Goal: Check status: Check status

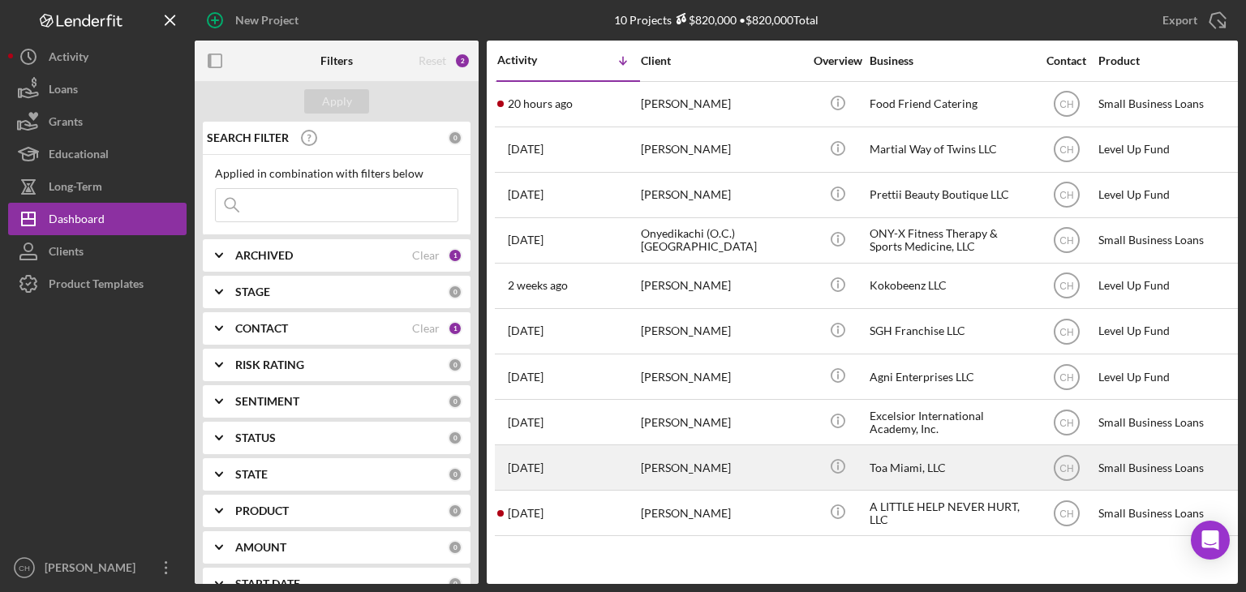
click at [756, 474] on div "[PERSON_NAME]" at bounding box center [722, 467] width 162 height 43
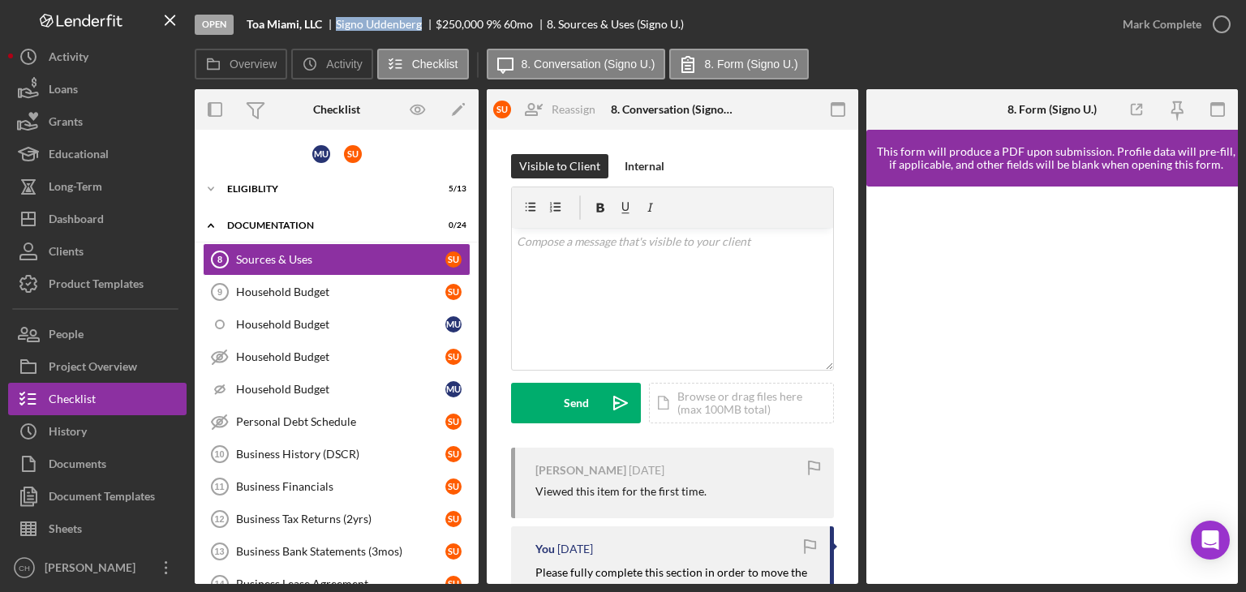
drag, startPoint x: 424, startPoint y: 19, endPoint x: 323, endPoint y: 40, distance: 103.4
click at [323, 40] on div "Open Toa Miami, LLC Signo Uddenberg $250,000 $250,000 9 % 60 mo 8. Sources & Us…" at bounding box center [650, 24] width 911 height 49
copy div "[PERSON_NAME]"
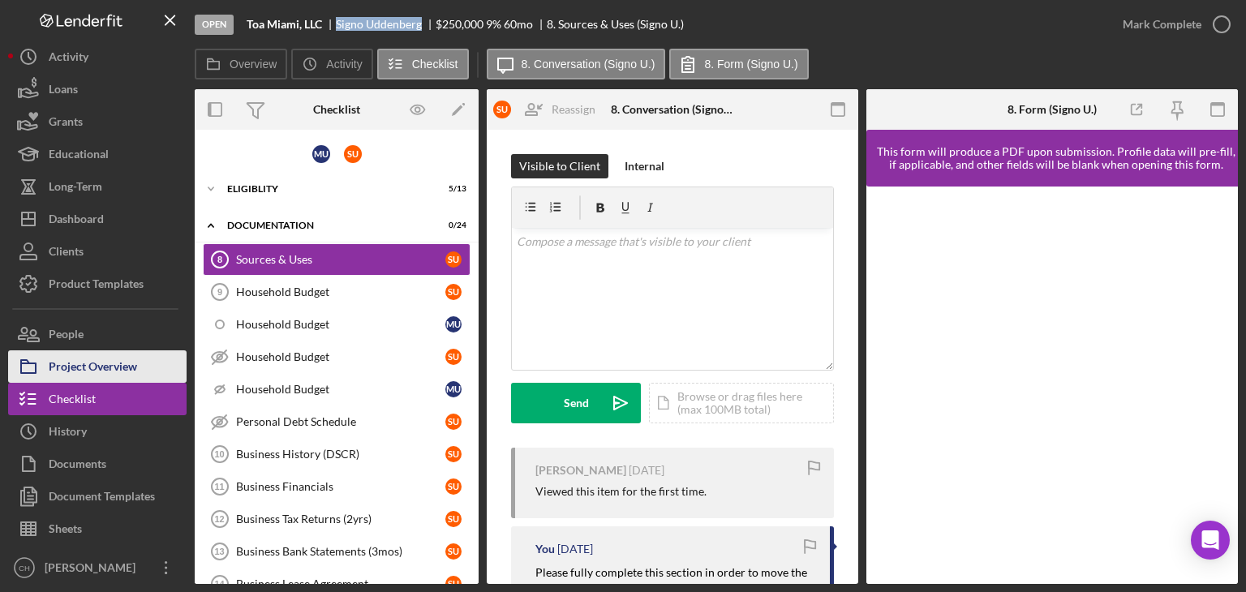
click at [123, 358] on div "Project Overview" at bounding box center [93, 368] width 88 height 36
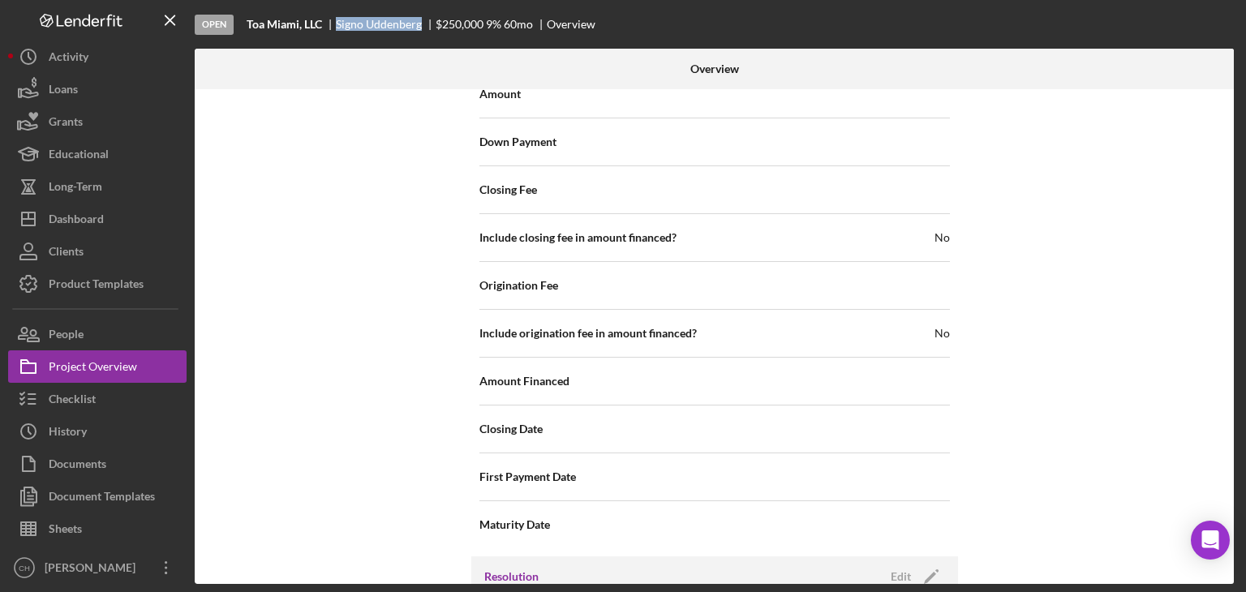
scroll to position [1878, 0]
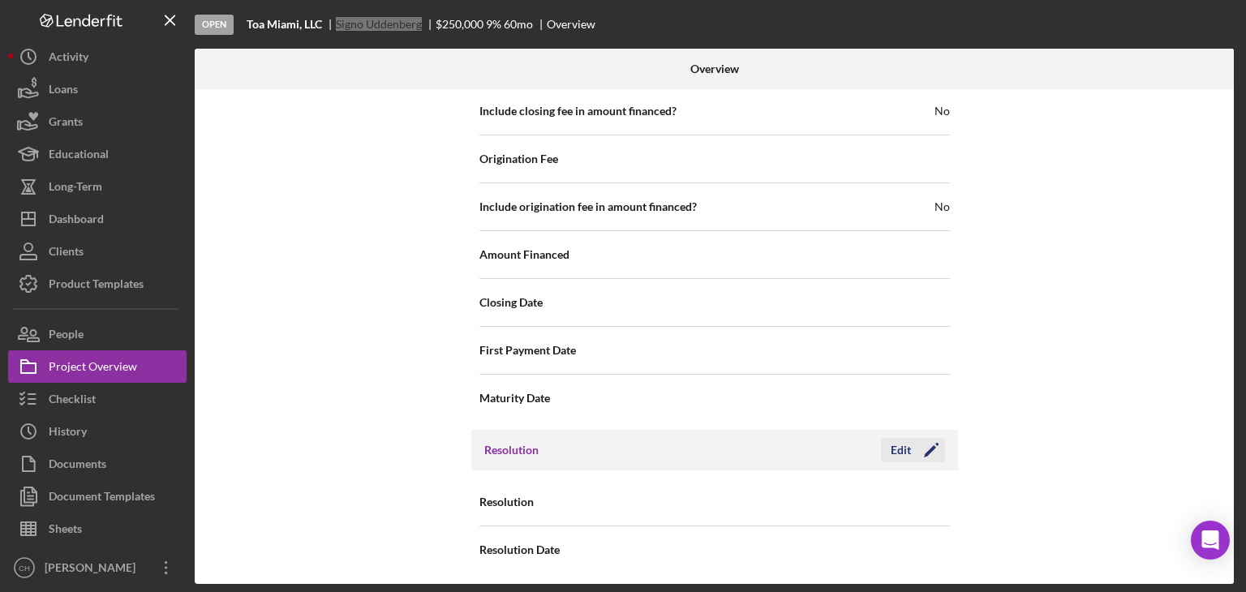
click at [929, 448] on icon "Icon/Edit" at bounding box center [931, 450] width 41 height 41
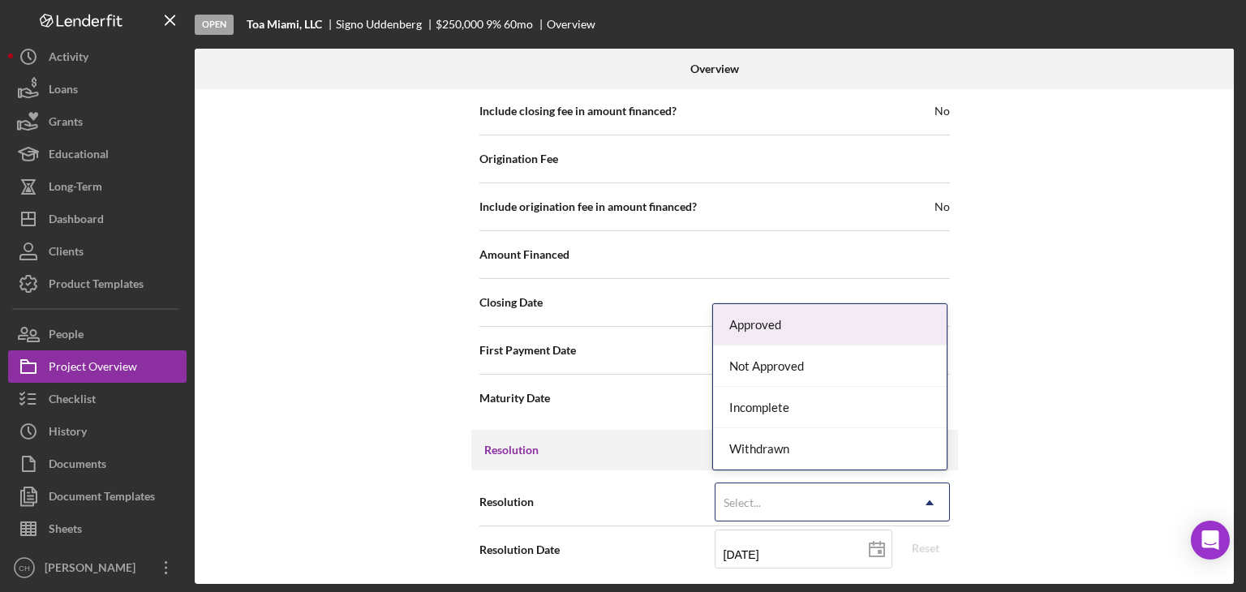
click at [861, 493] on div "Select..." at bounding box center [812, 502] width 195 height 37
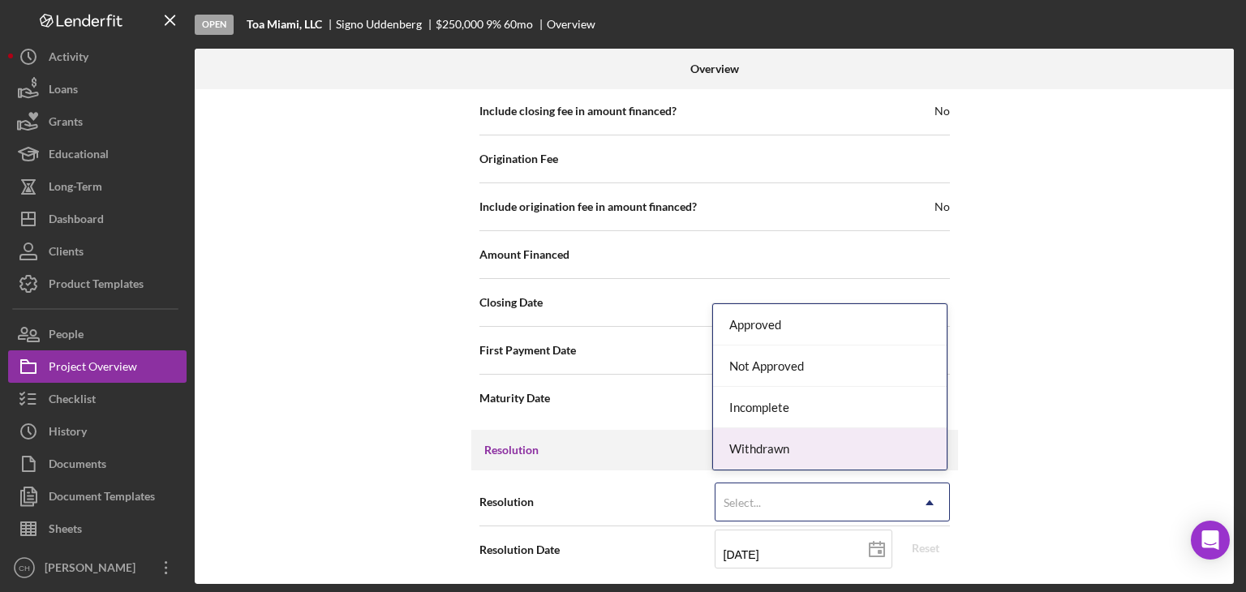
click at [826, 456] on div "Withdrawn" at bounding box center [830, 448] width 234 height 41
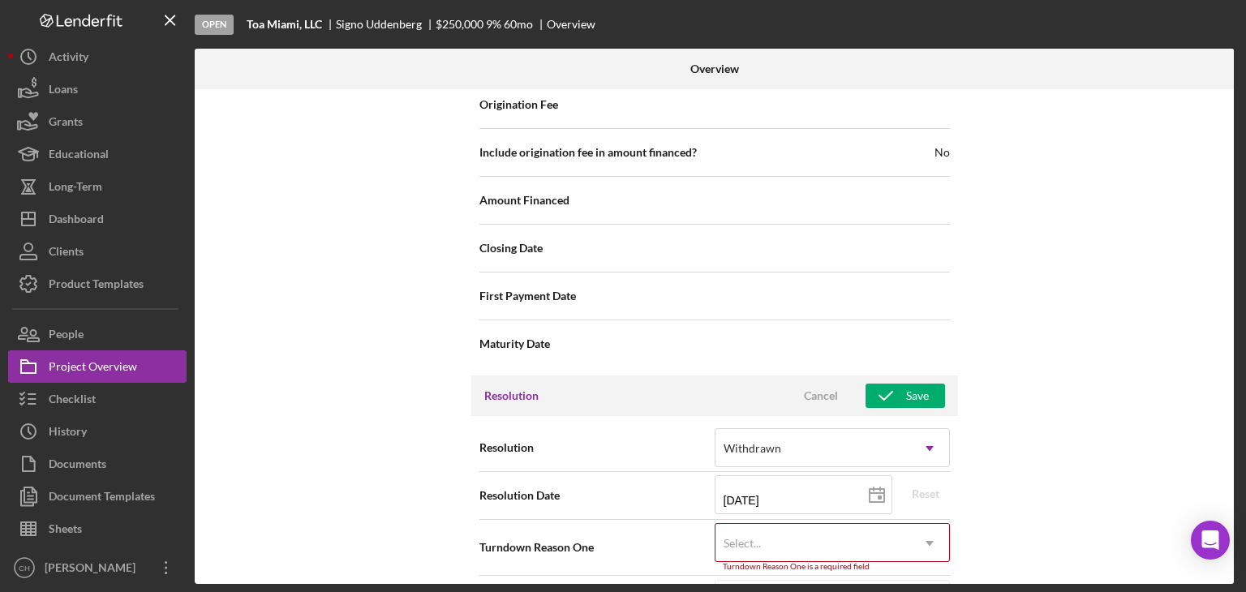
scroll to position [1981, 0]
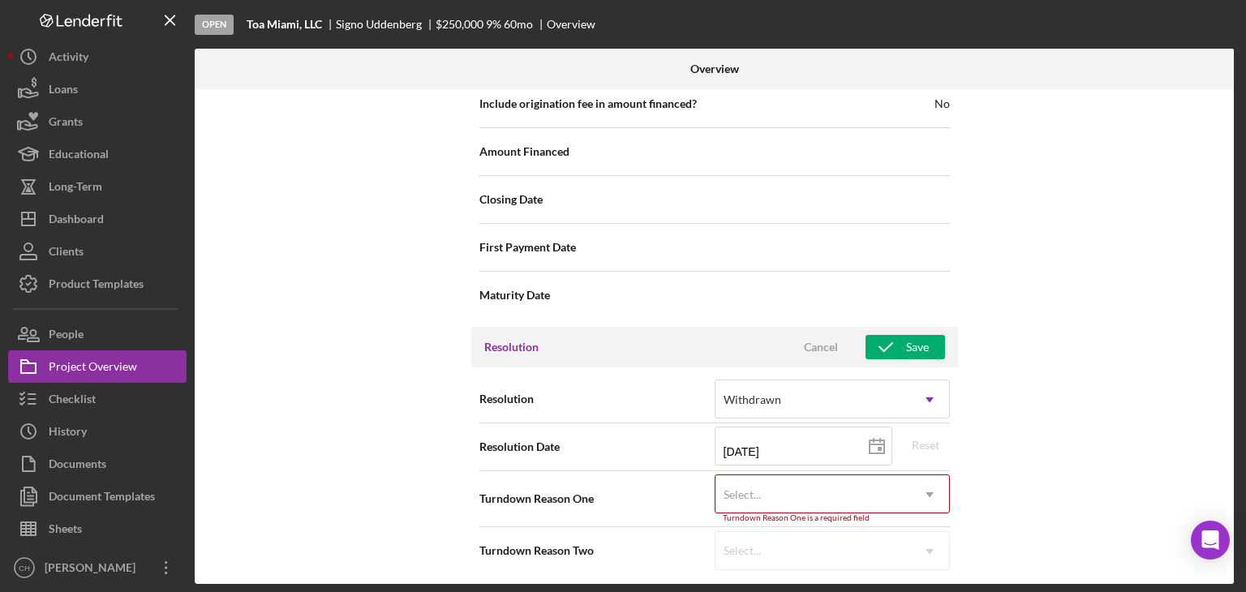
click at [773, 501] on div "Select..." at bounding box center [812, 494] width 195 height 37
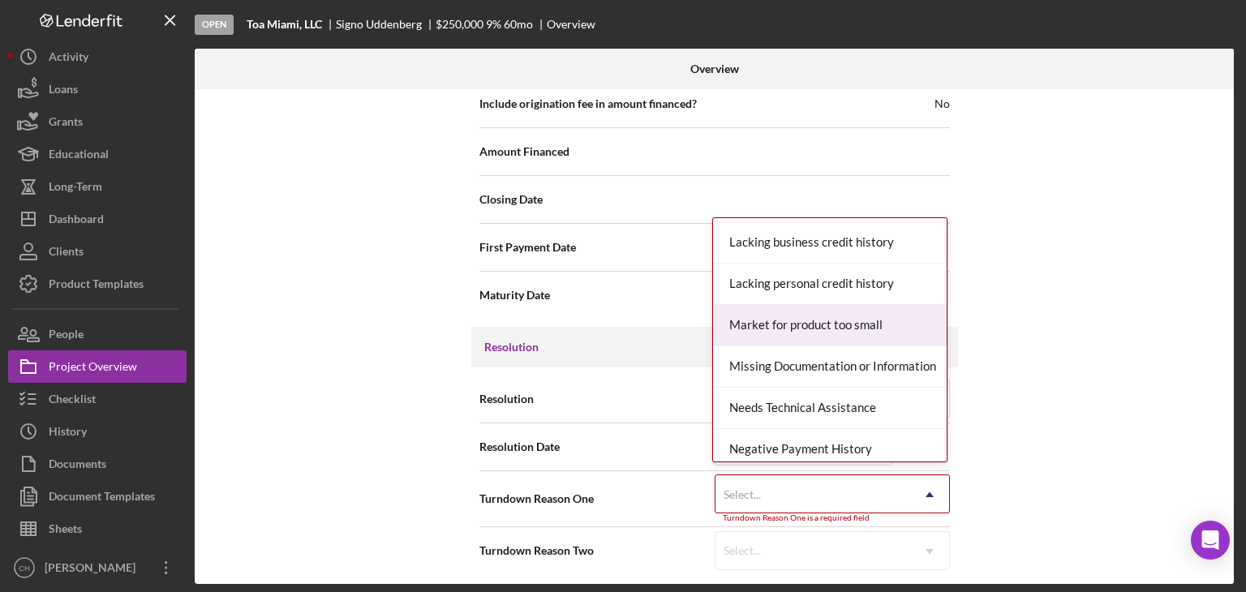
scroll to position [892, 0]
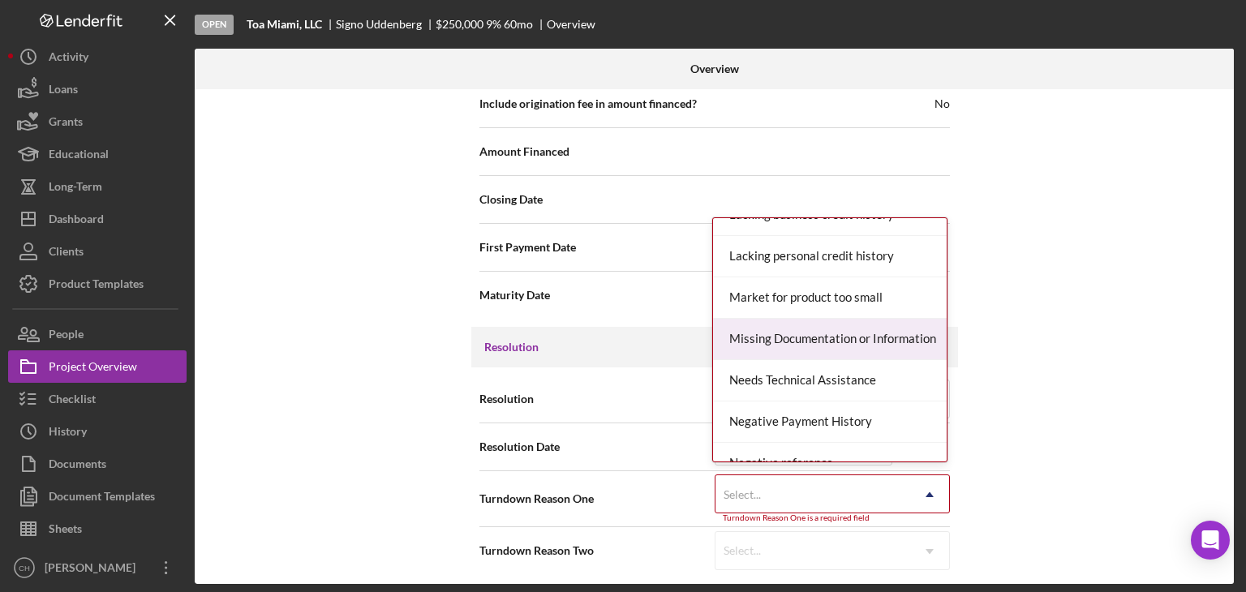
click at [823, 336] on div "Missing Documentation or Information" at bounding box center [830, 339] width 234 height 41
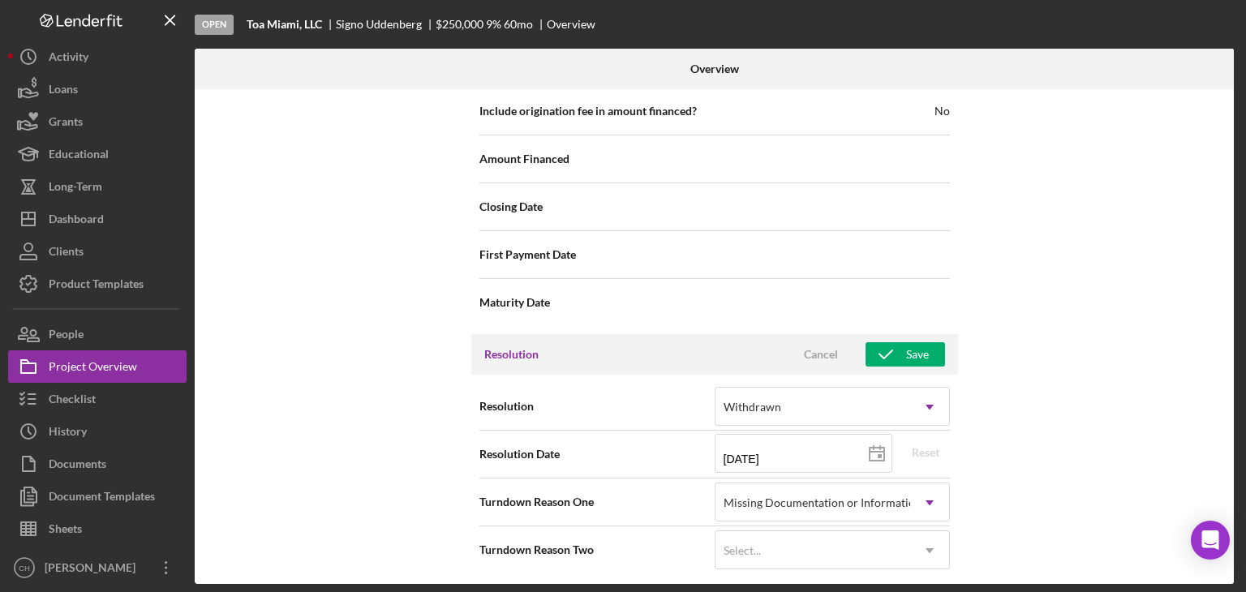
scroll to position [1973, 0]
click at [920, 345] on div "Save" at bounding box center [917, 355] width 23 height 24
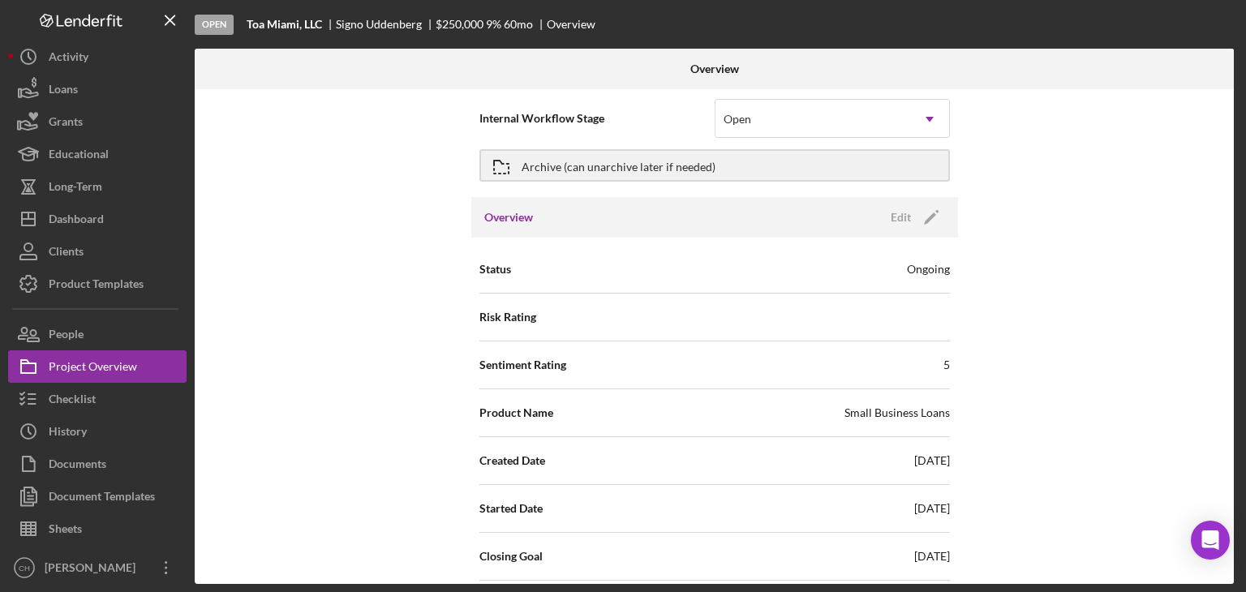
scroll to position [0, 0]
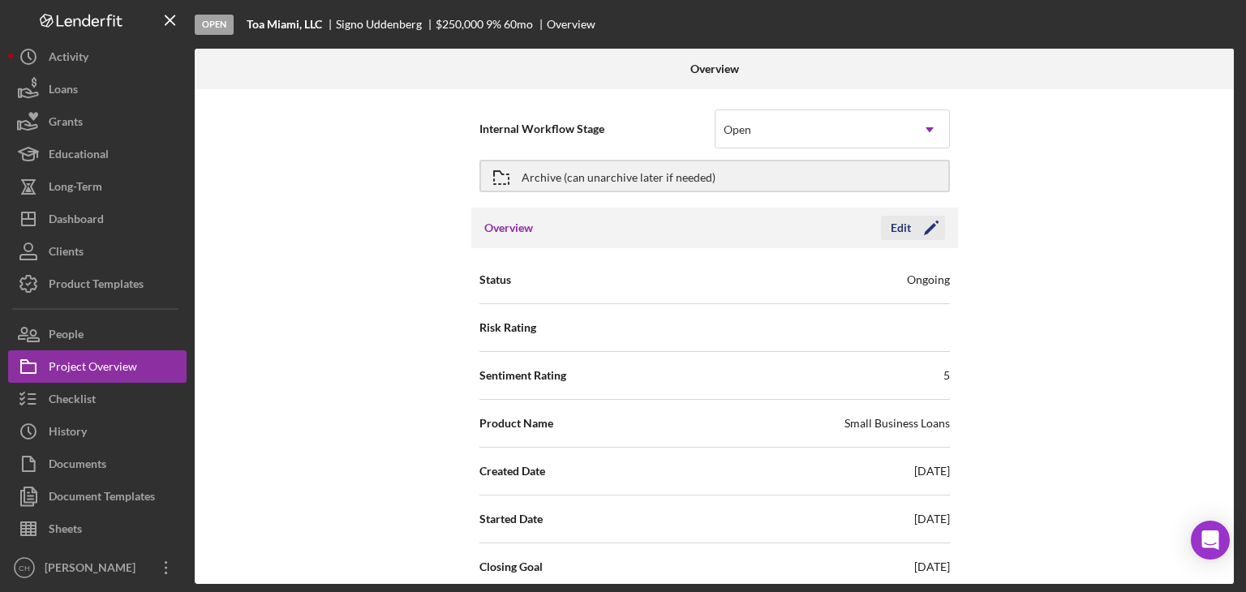
click at [911, 225] on icon "Icon/Edit" at bounding box center [931, 228] width 41 height 41
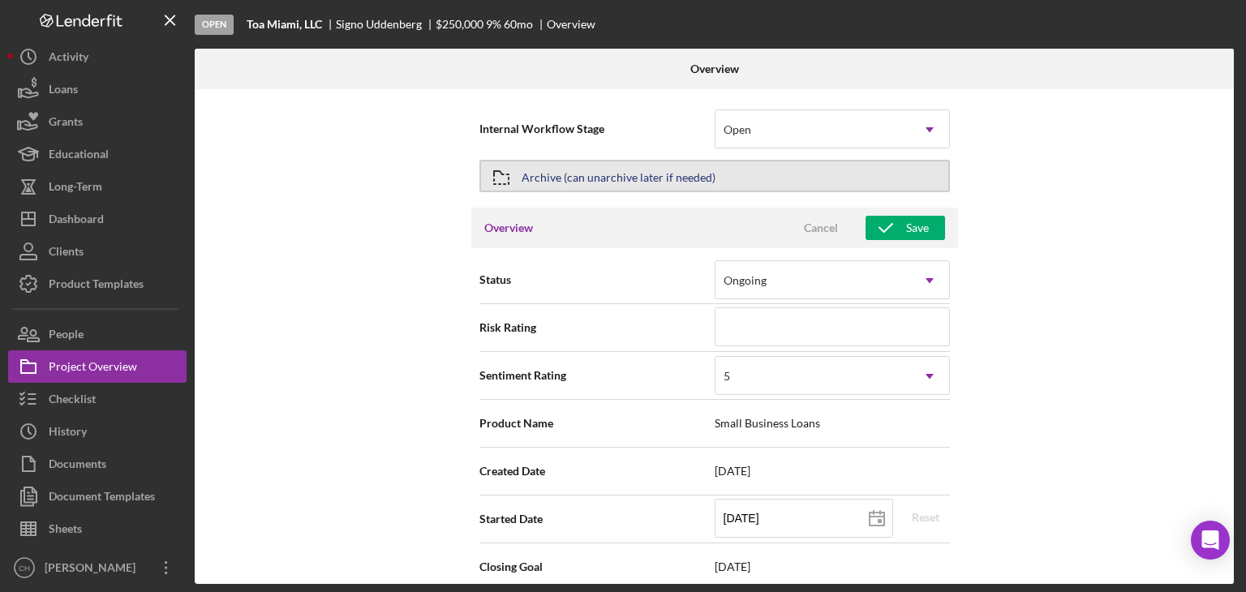
drag, startPoint x: 633, startPoint y: 164, endPoint x: 620, endPoint y: 165, distance: 13.0
click at [623, 164] on div "Archive (can unarchive later if needed)" at bounding box center [618, 175] width 194 height 29
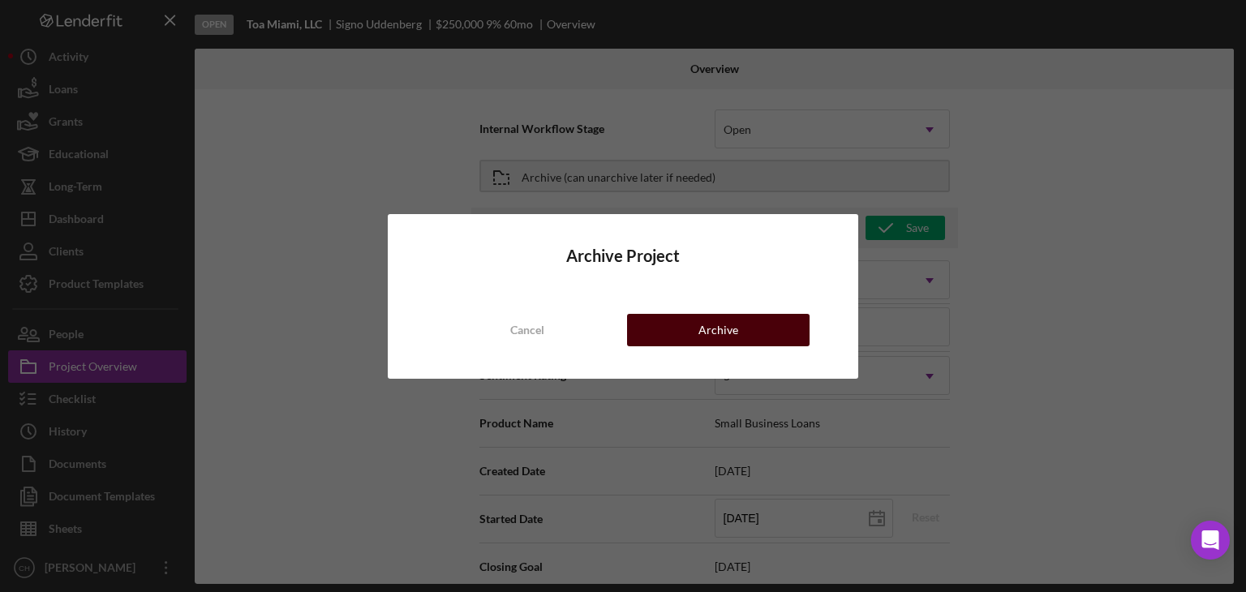
click at [727, 338] on div "Archive" at bounding box center [718, 330] width 40 height 32
type textarea "Here's a snapshot of information that has been fully approved, as well as the i…"
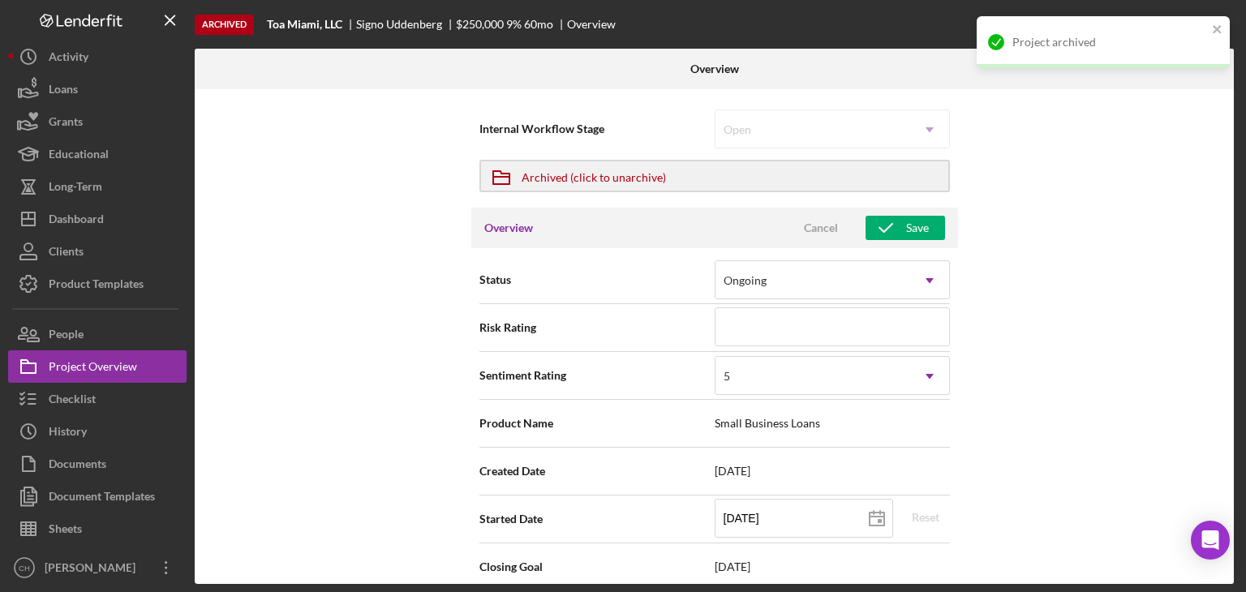
click at [916, 209] on div "Overview Cancel Save" at bounding box center [714, 228] width 487 height 41
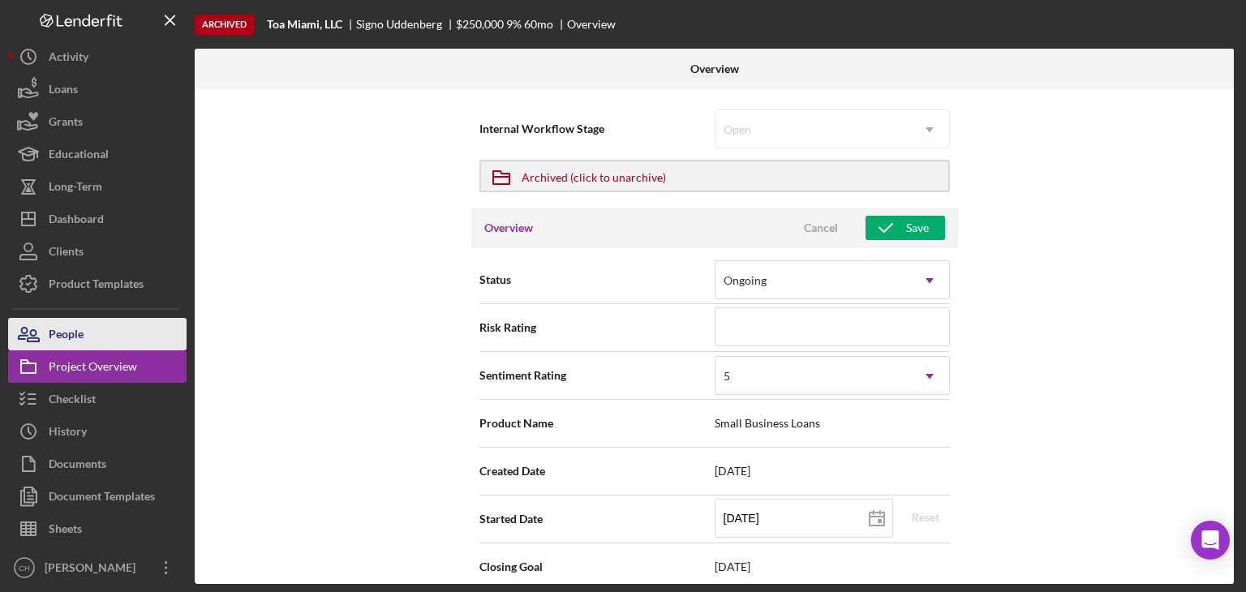
click at [66, 318] on div "People" at bounding box center [66, 336] width 35 height 36
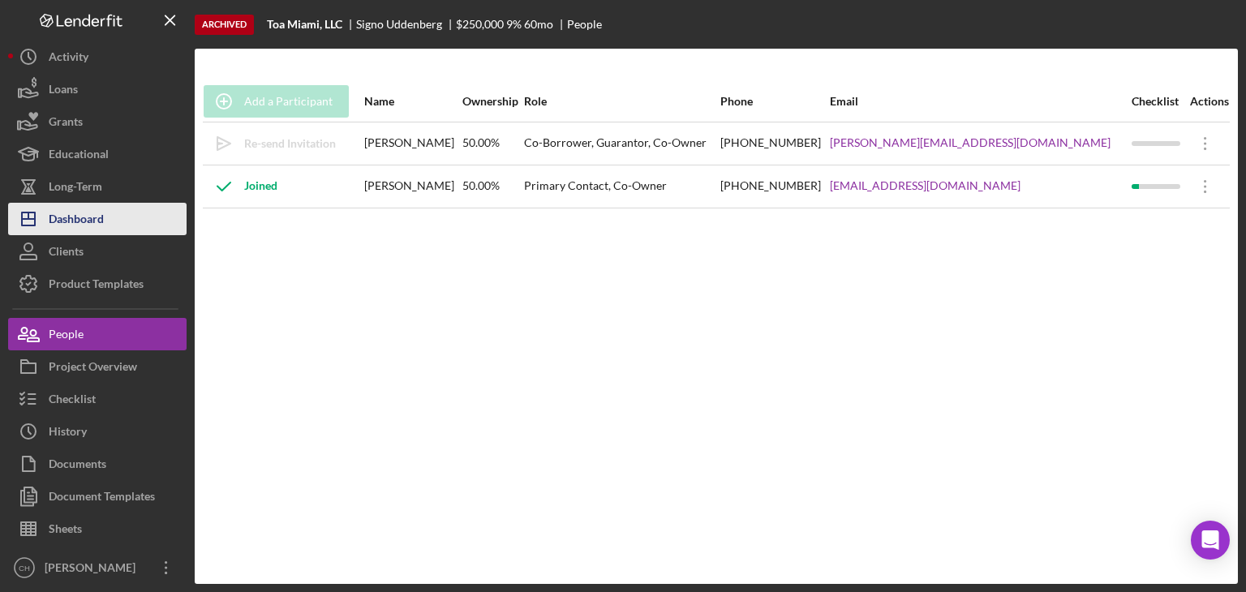
click at [112, 221] on button "Icon/Dashboard Dashboard" at bounding box center [97, 219] width 178 height 32
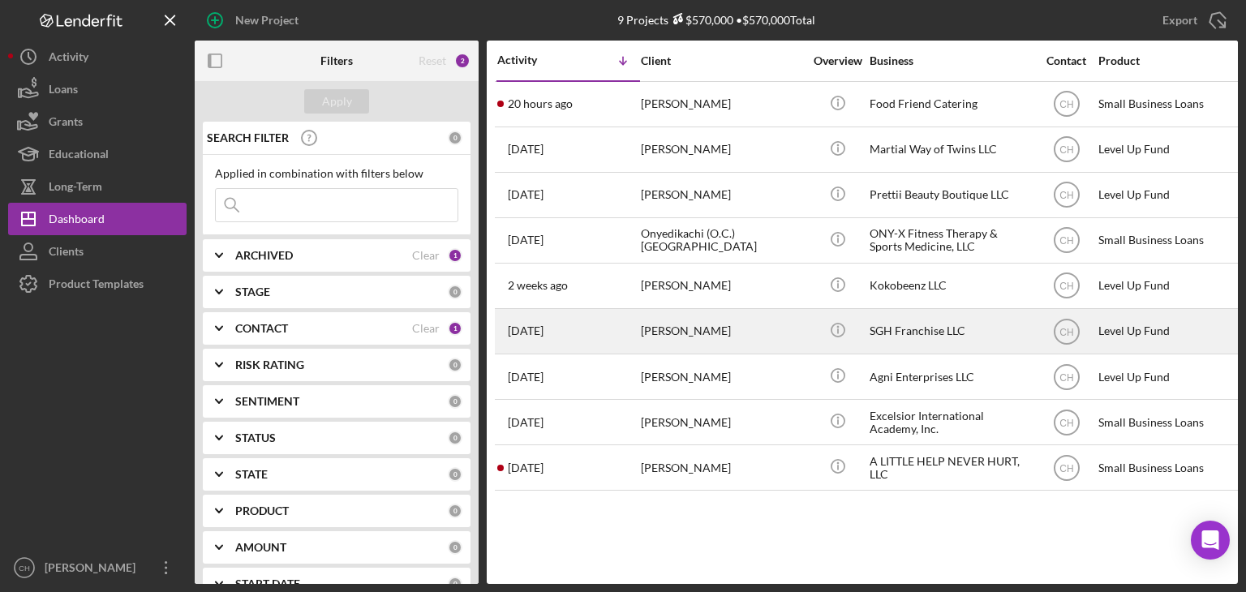
click at [610, 341] on div "[DATE] [PERSON_NAME]" at bounding box center [568, 331] width 142 height 43
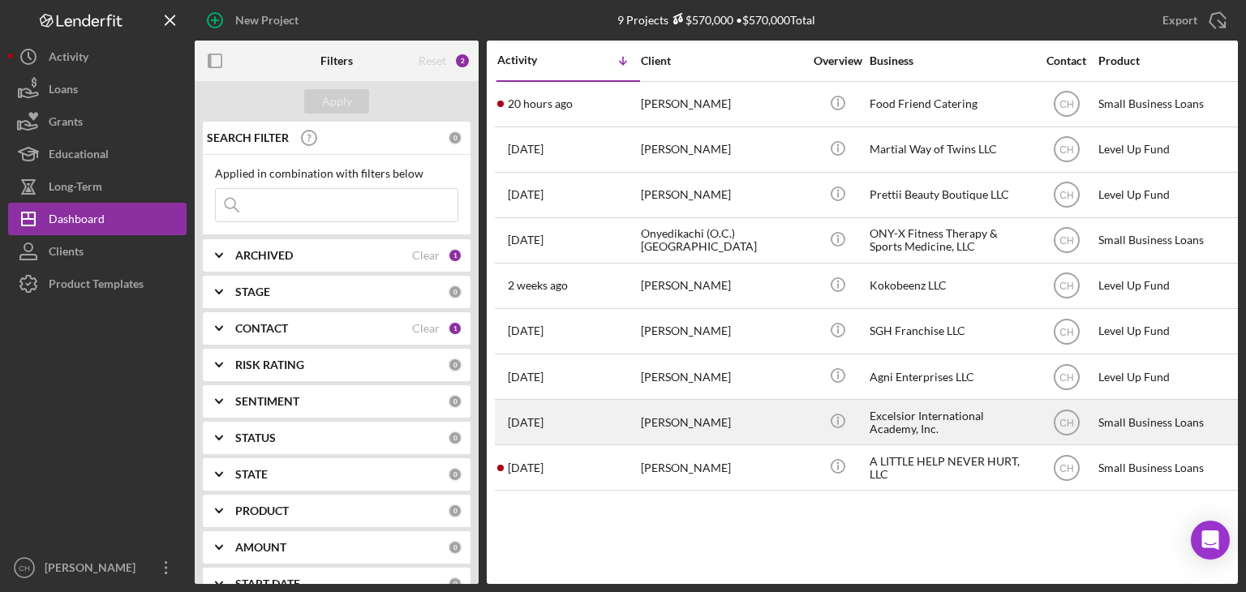
click at [588, 427] on div "[DATE] [PERSON_NAME]" at bounding box center [568, 422] width 142 height 43
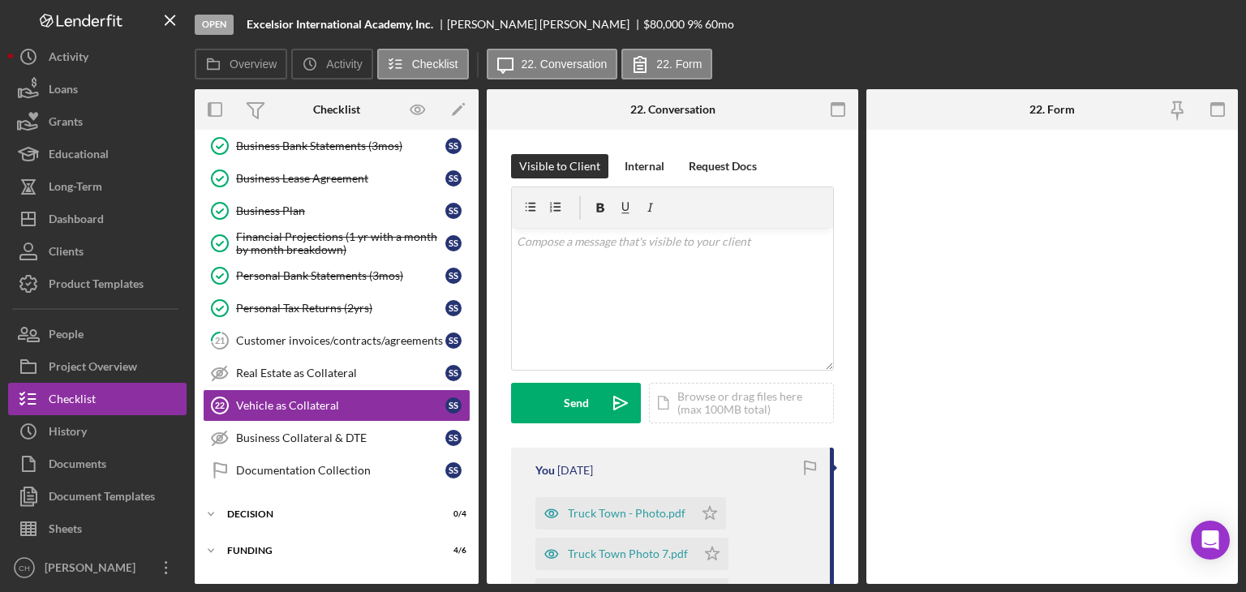
scroll to position [326, 0]
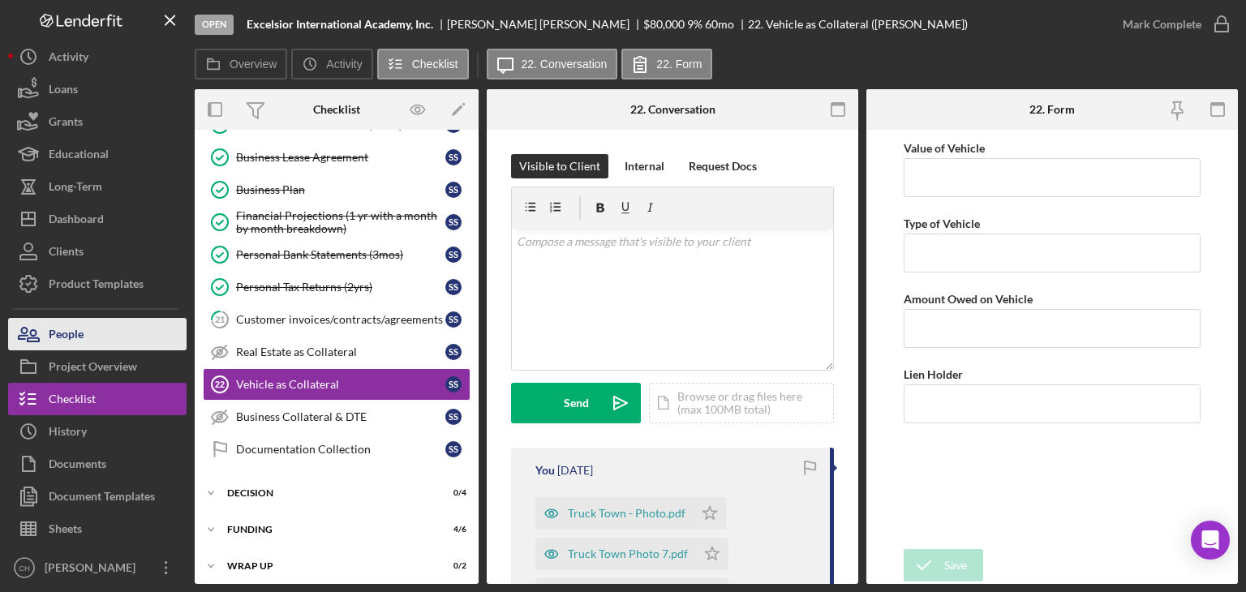
click at [102, 341] on button "People" at bounding box center [97, 334] width 178 height 32
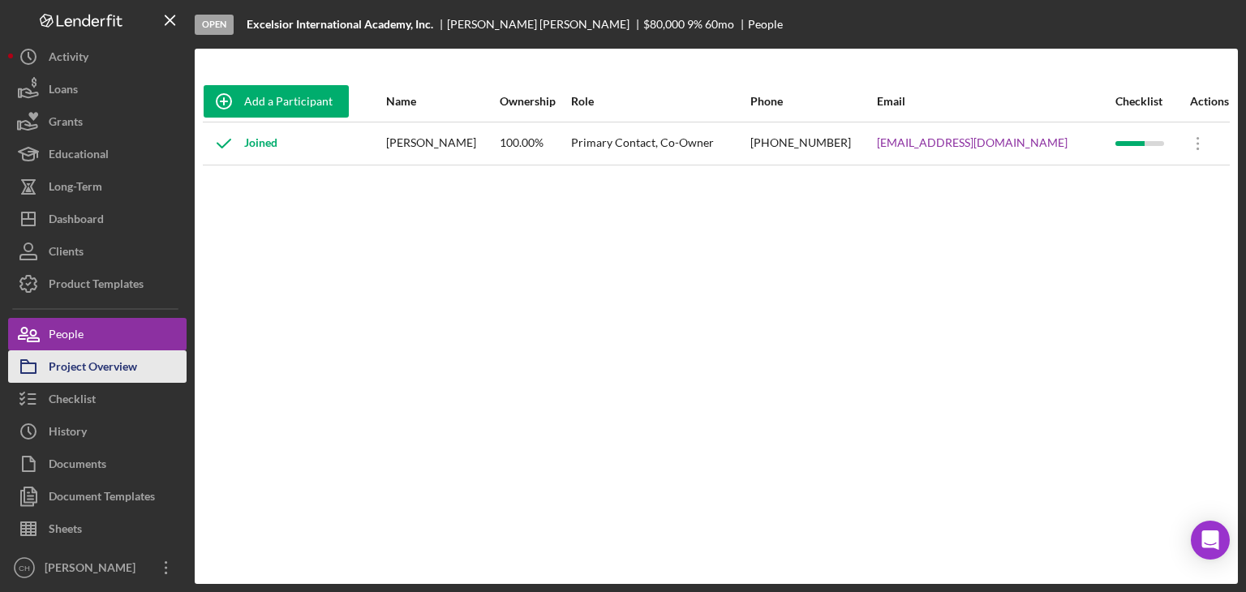
click at [151, 375] on button "Project Overview" at bounding box center [97, 366] width 178 height 32
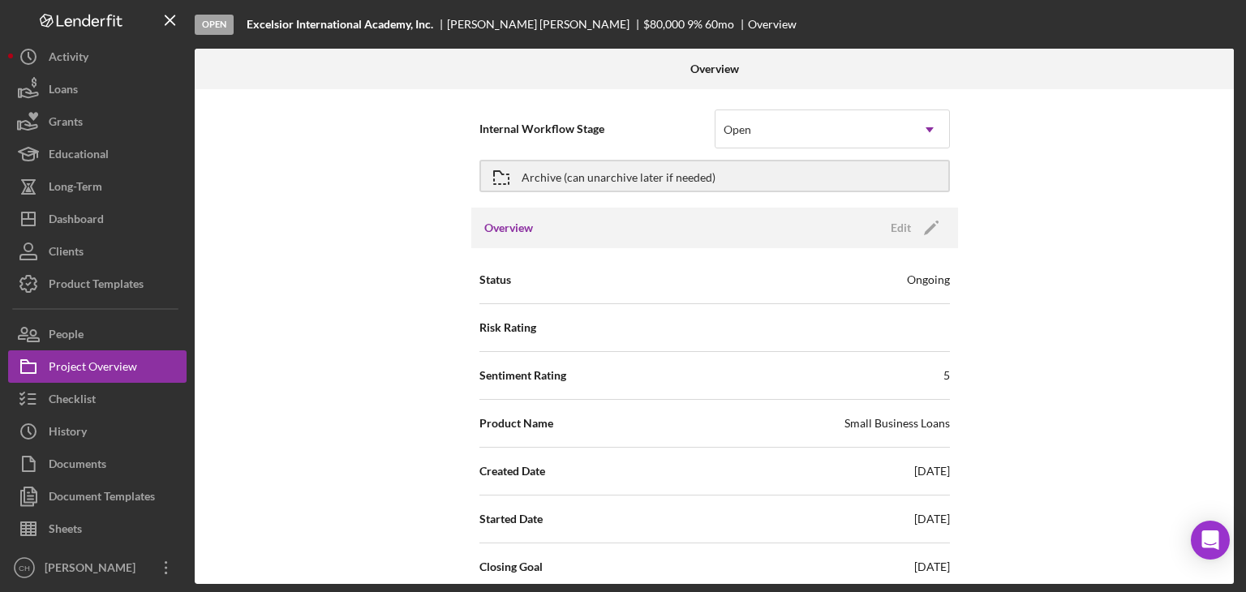
click at [650, 243] on div "Overview Edit Icon/Edit" at bounding box center [714, 228] width 487 height 41
click at [613, 230] on div "Overview Edit Icon/Edit" at bounding box center [714, 228] width 487 height 41
click at [899, 221] on div "Edit" at bounding box center [900, 228] width 20 height 24
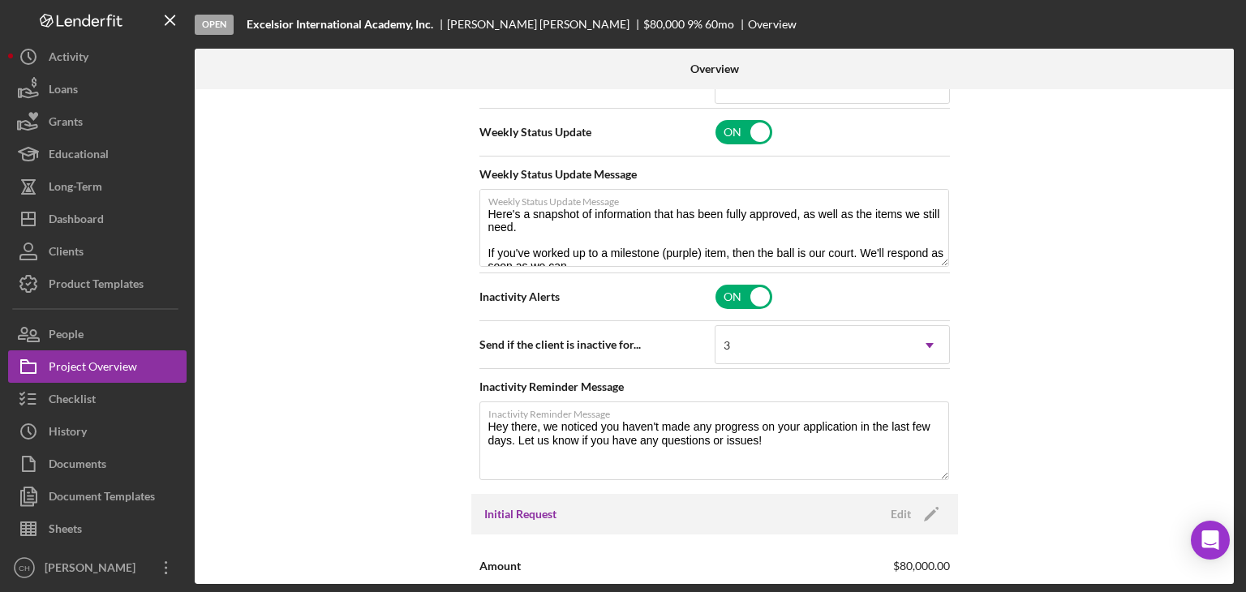
scroll to position [649, 0]
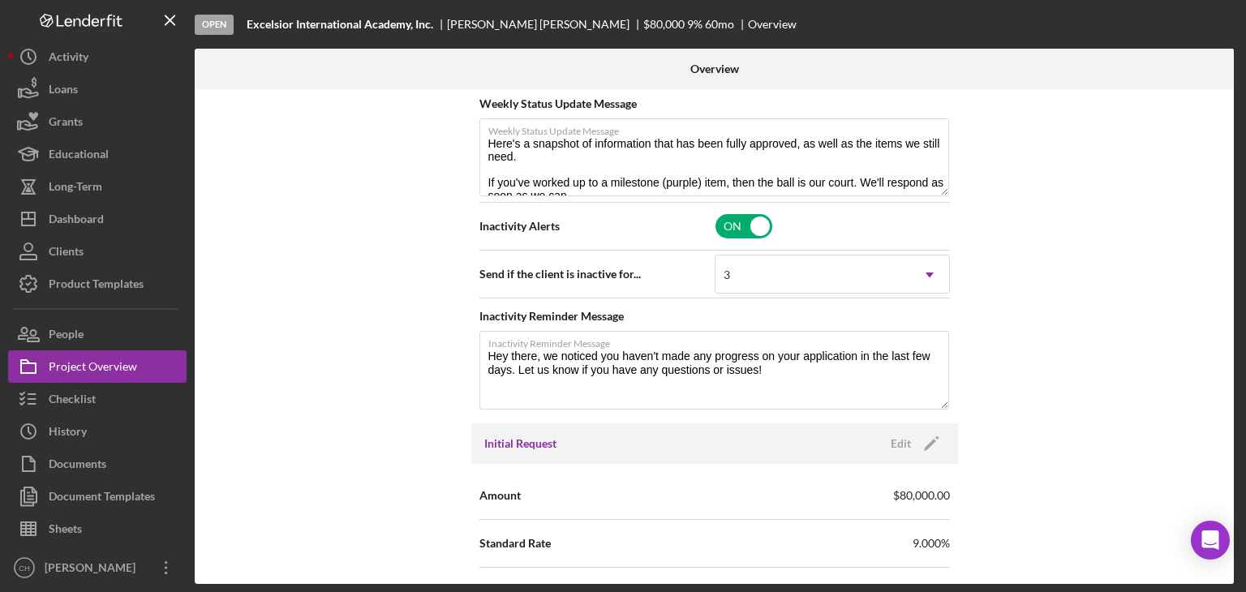
click at [1113, 419] on div "Internal Workflow Stage Open Icon/Dropdown Arrow Archive (can unarchive later i…" at bounding box center [714, 336] width 1039 height 495
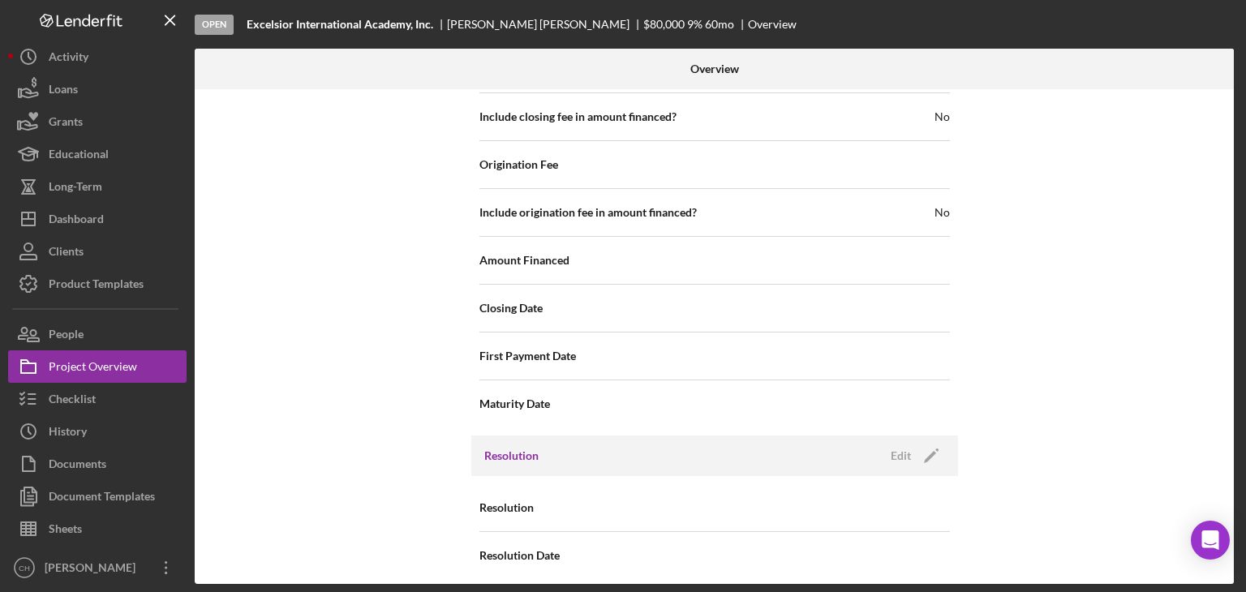
scroll to position [1958, 0]
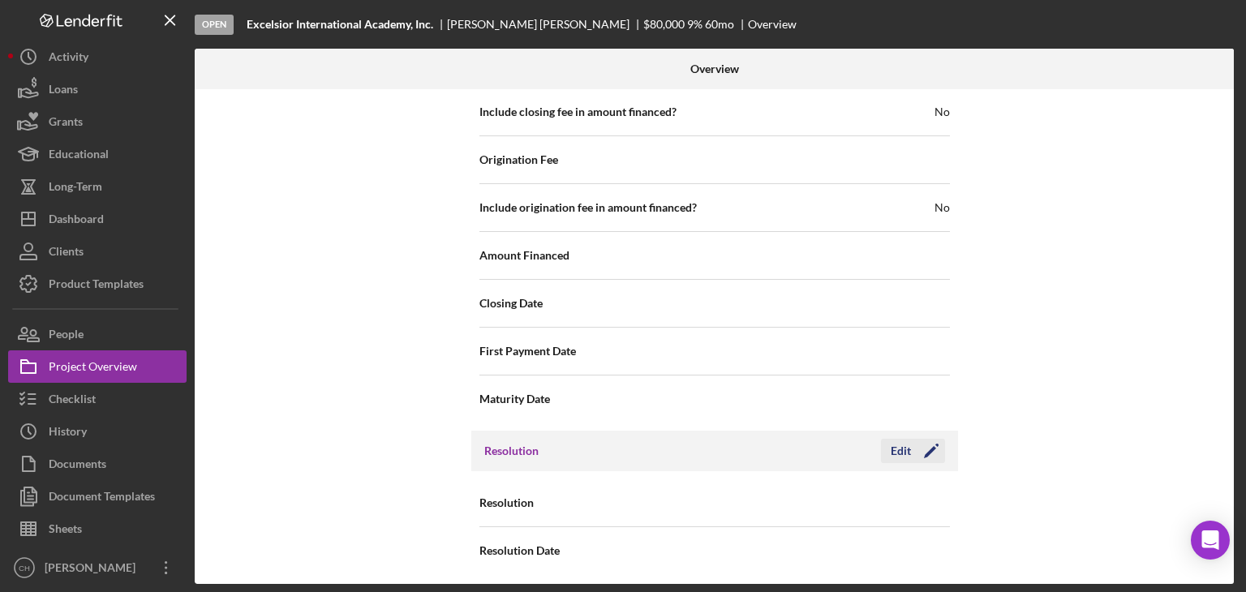
click at [934, 435] on icon "Icon/Edit" at bounding box center [931, 451] width 41 height 41
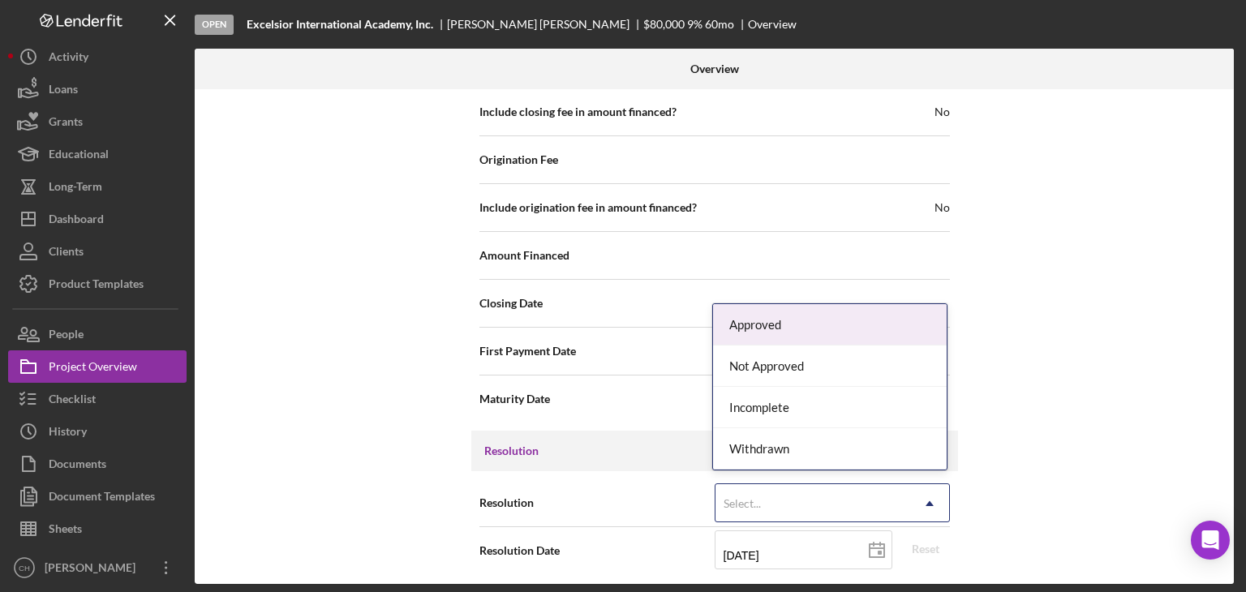
click at [840, 501] on div "Select..." at bounding box center [812, 503] width 195 height 37
click at [808, 326] on div "Approved" at bounding box center [830, 324] width 234 height 41
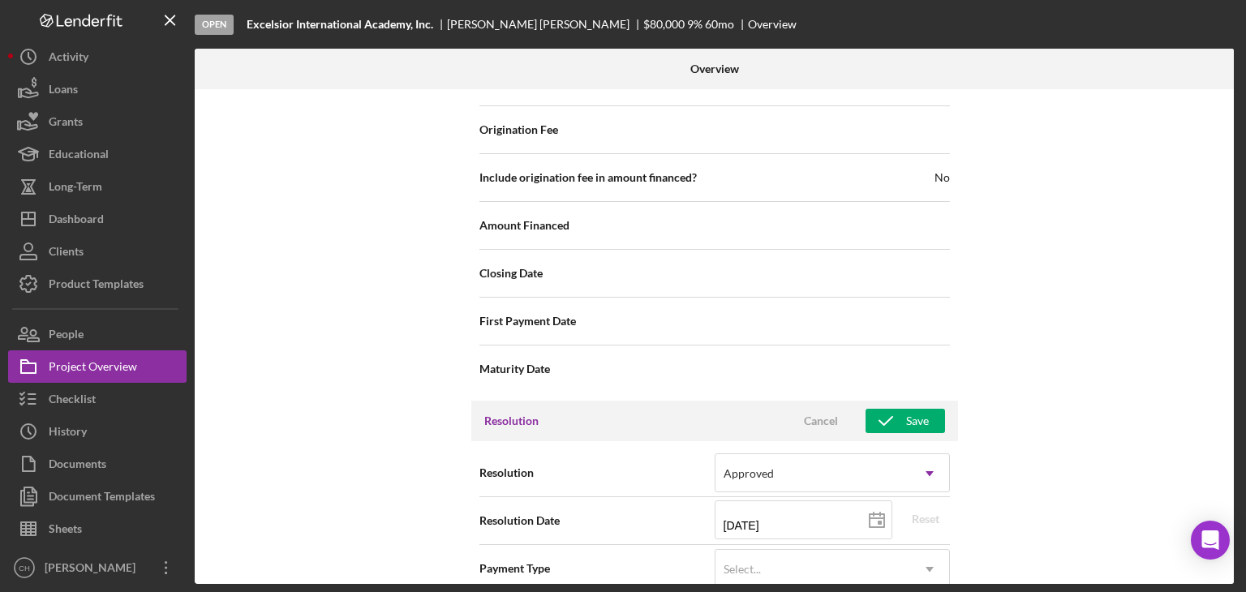
scroll to position [2039, 0]
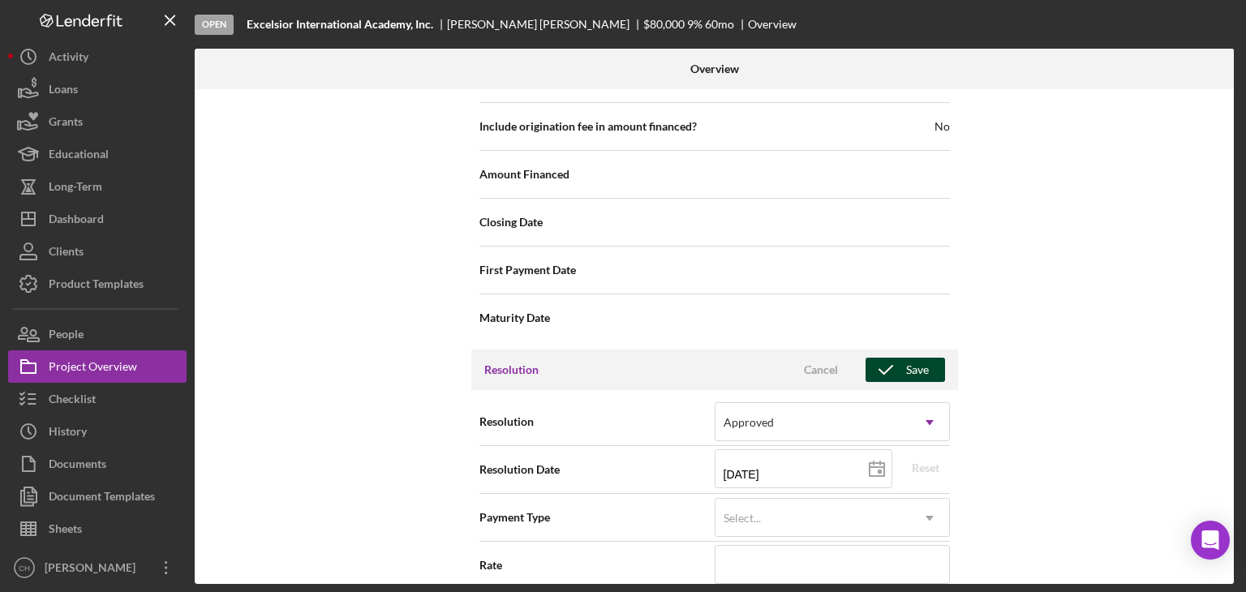
click at [892, 359] on icon "button" at bounding box center [885, 370] width 41 height 41
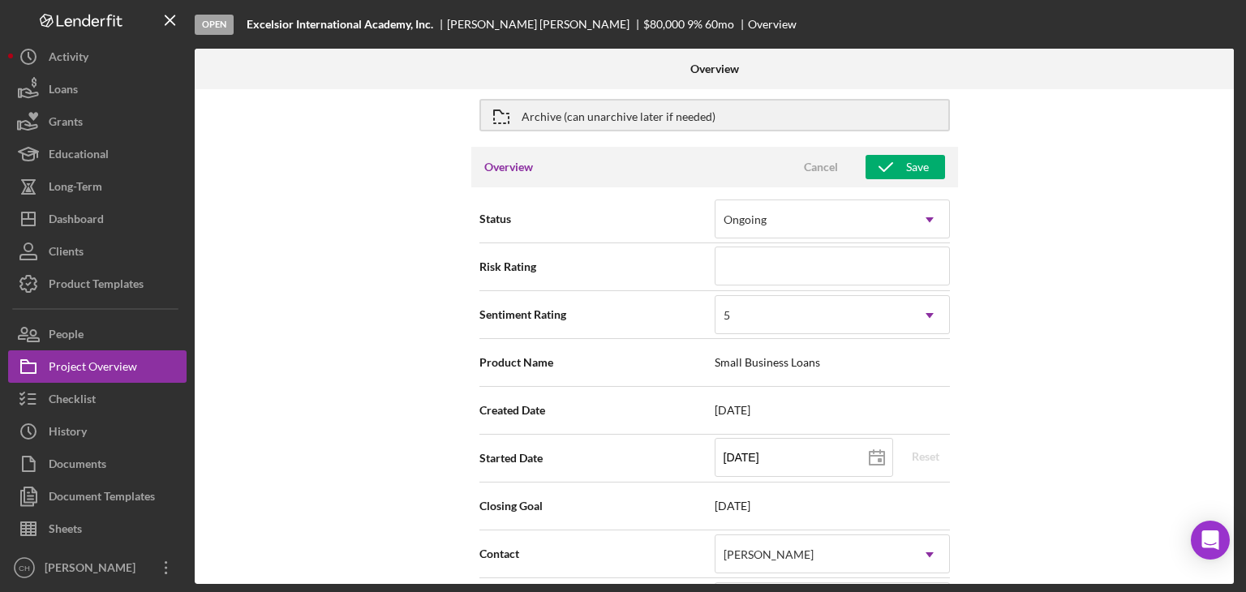
scroll to position [0, 0]
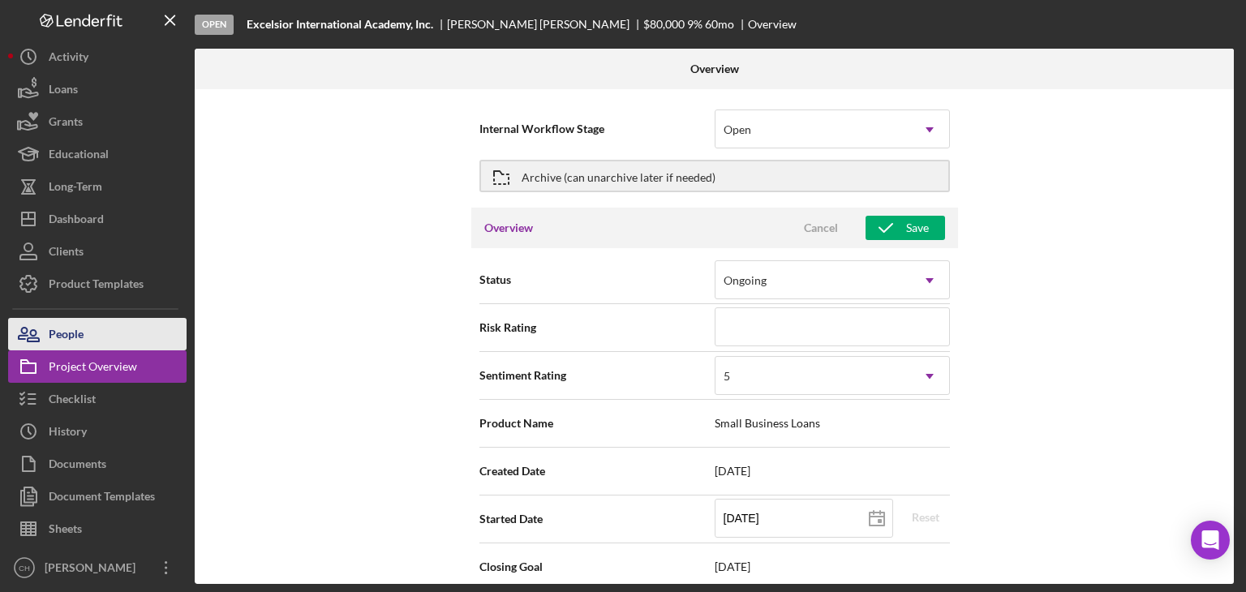
click at [105, 338] on button "People" at bounding box center [97, 334] width 178 height 32
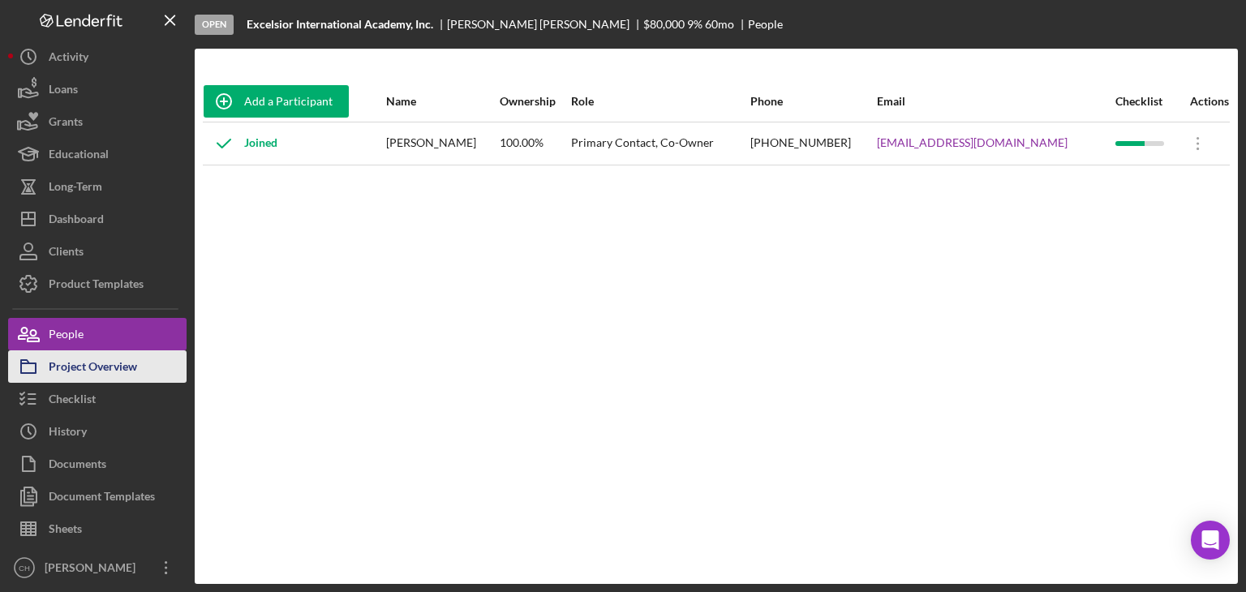
click at [84, 378] on div "Project Overview" at bounding box center [93, 368] width 88 height 36
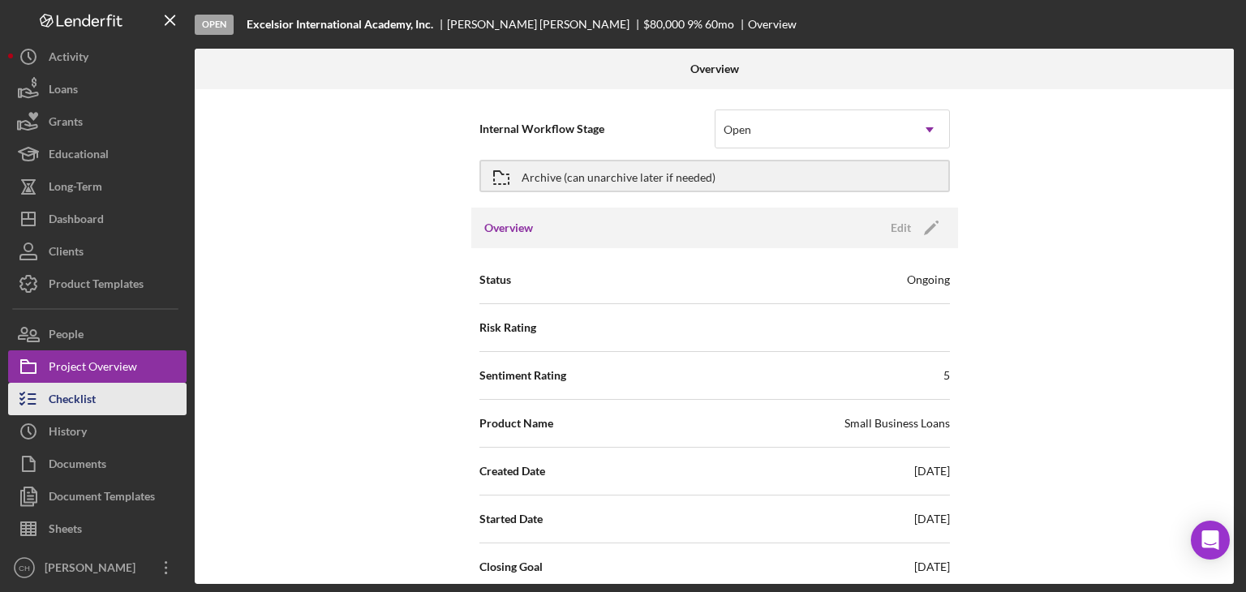
click at [85, 408] on div "Checklist" at bounding box center [72, 401] width 47 height 36
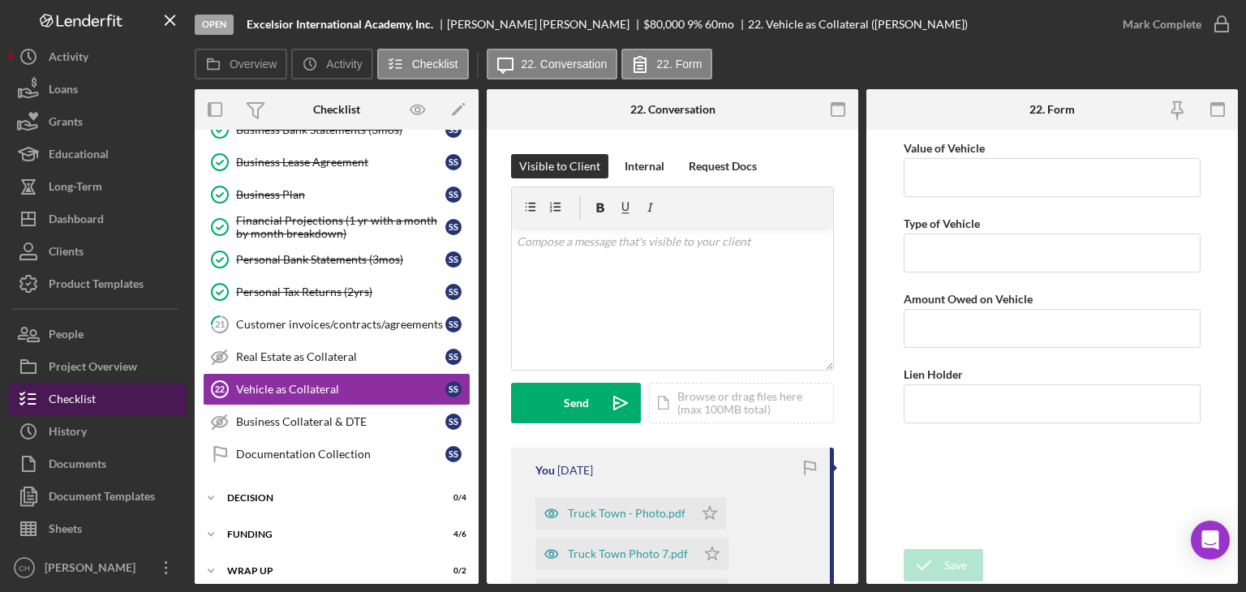
scroll to position [326, 0]
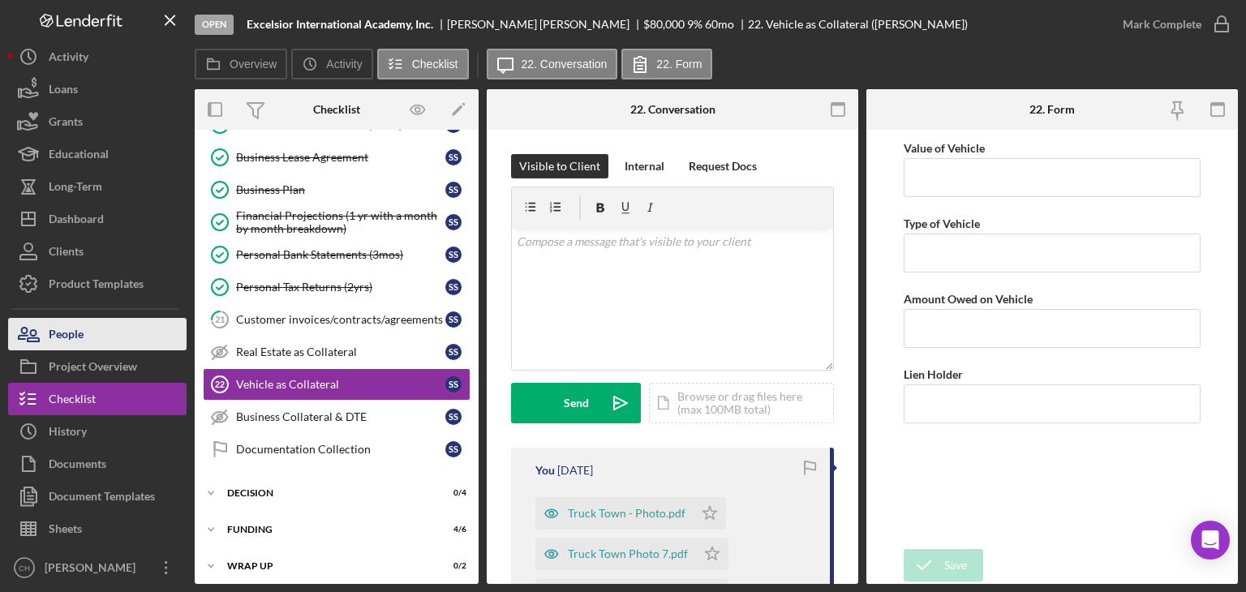
click at [84, 332] on button "People" at bounding box center [97, 334] width 178 height 32
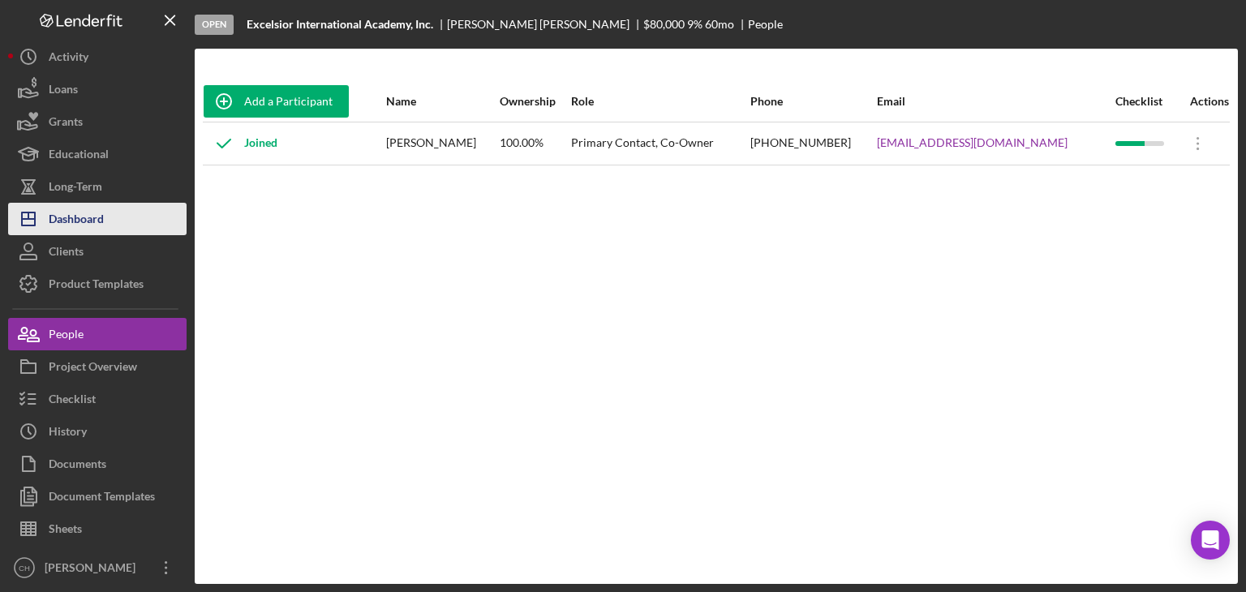
click at [97, 221] on div "Dashboard" at bounding box center [76, 221] width 55 height 36
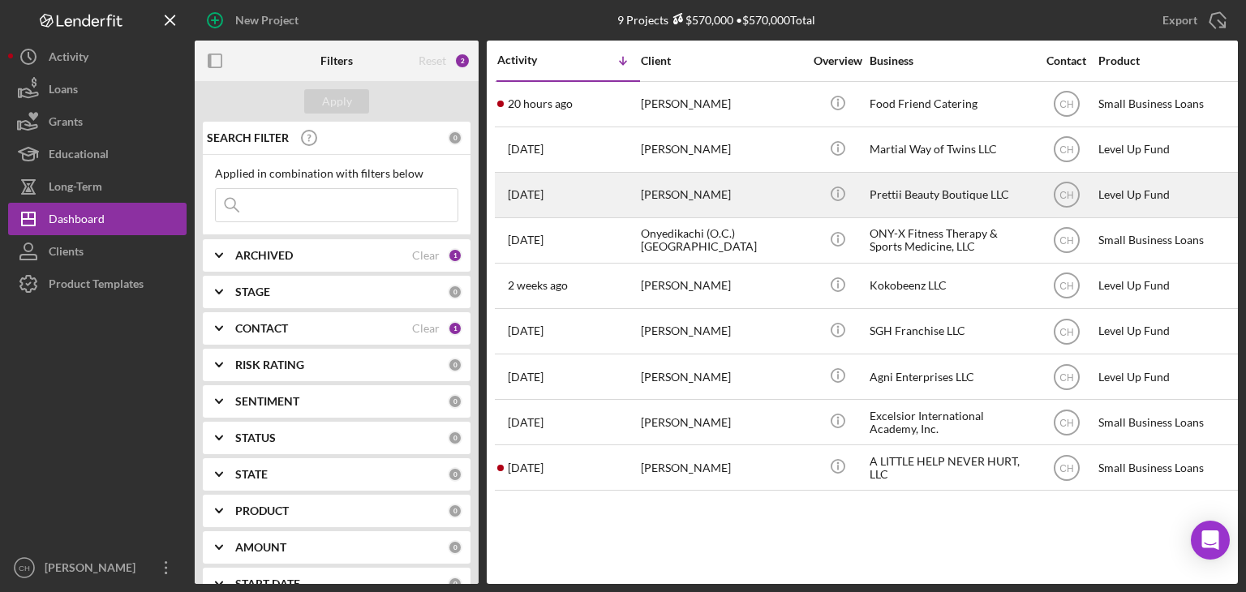
click at [594, 199] on div "[DATE] [PERSON_NAME]" at bounding box center [568, 195] width 142 height 43
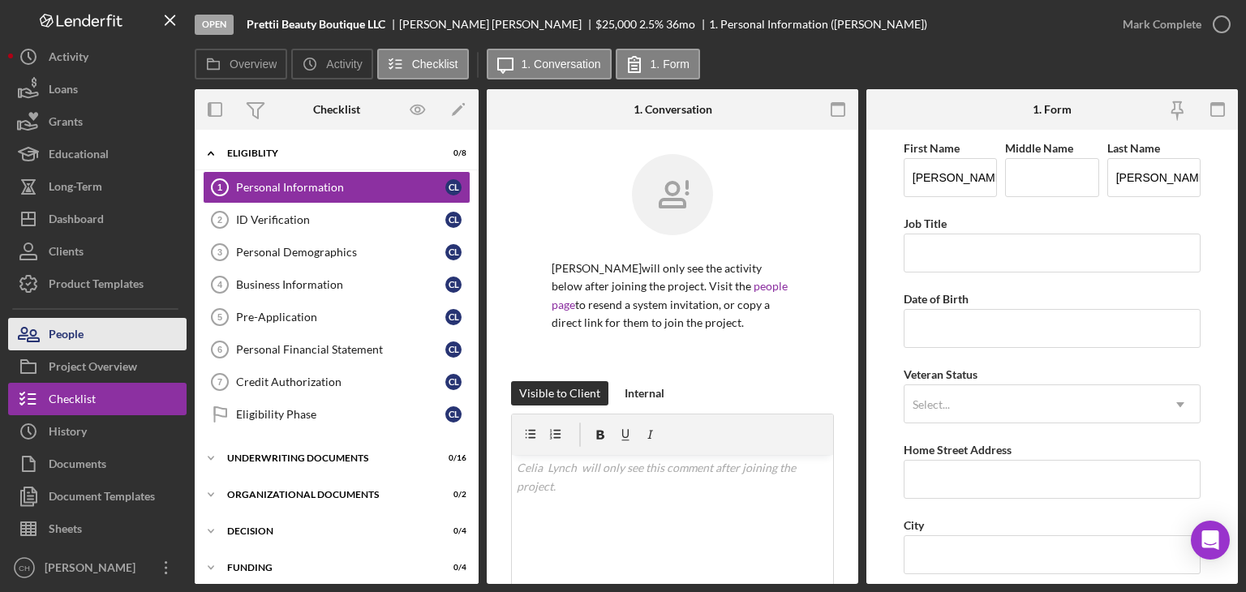
click at [74, 337] on div "People" at bounding box center [66, 336] width 35 height 36
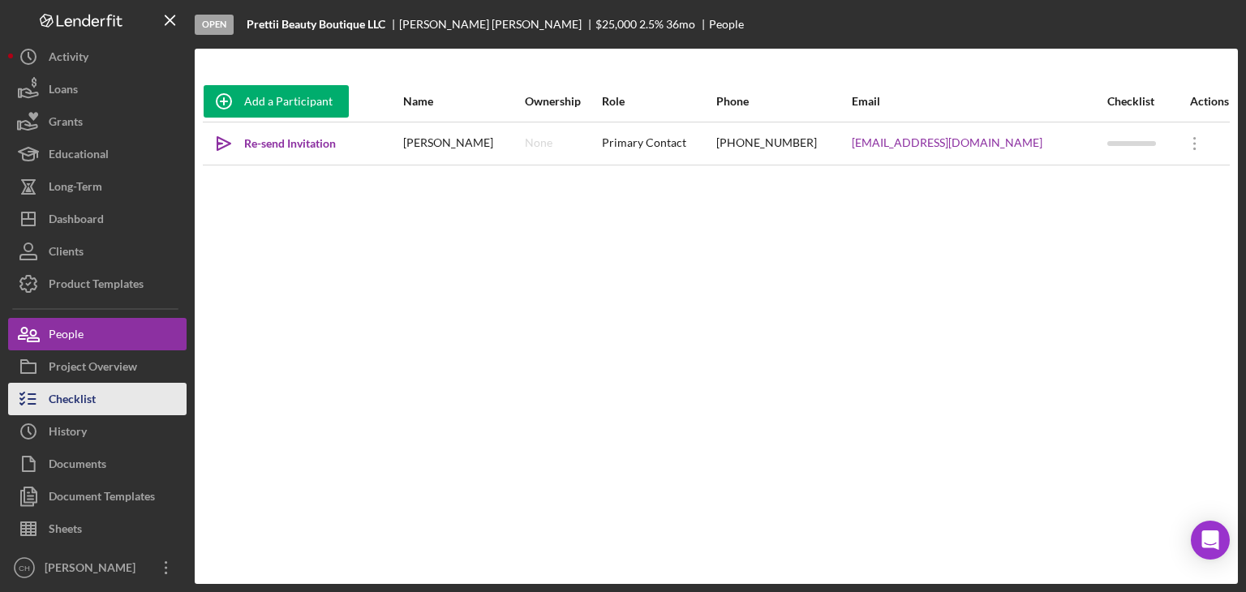
click at [109, 413] on button "Checklist" at bounding box center [97, 399] width 178 height 32
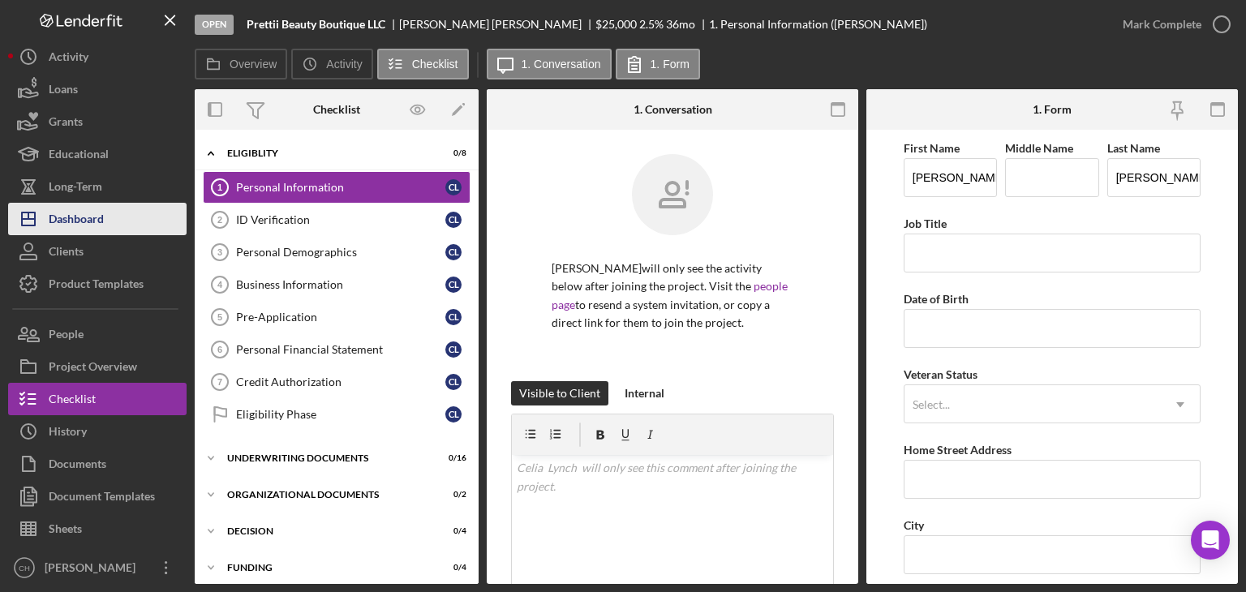
click at [105, 215] on button "Icon/Dashboard Dashboard" at bounding box center [97, 219] width 178 height 32
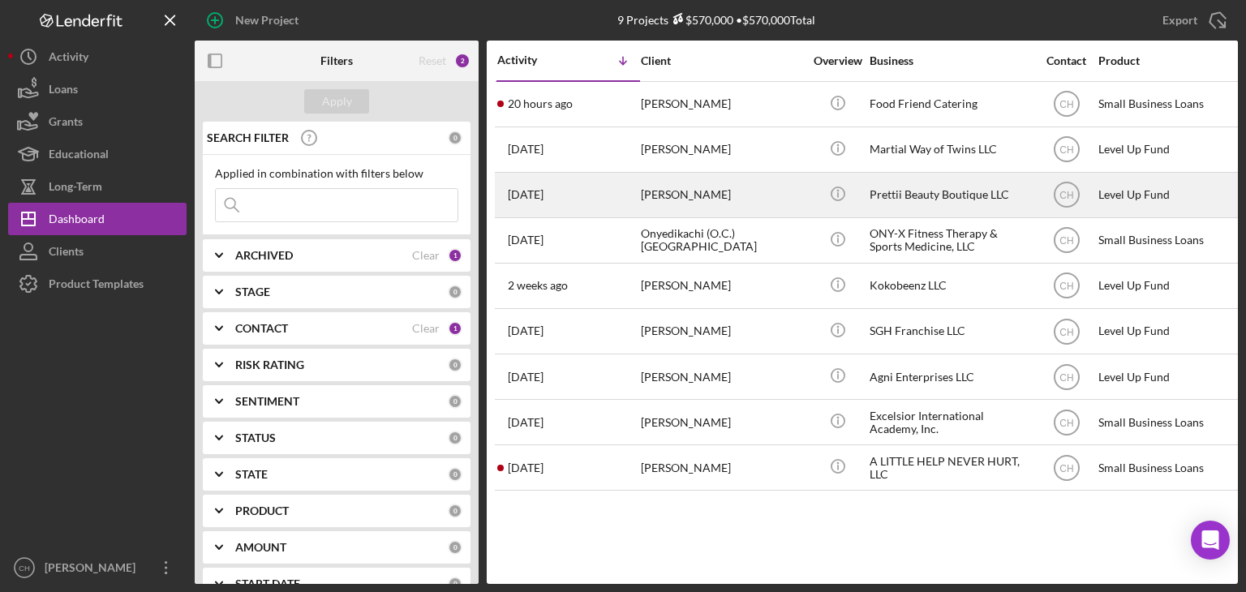
click at [697, 184] on div "[PERSON_NAME]" at bounding box center [722, 195] width 162 height 43
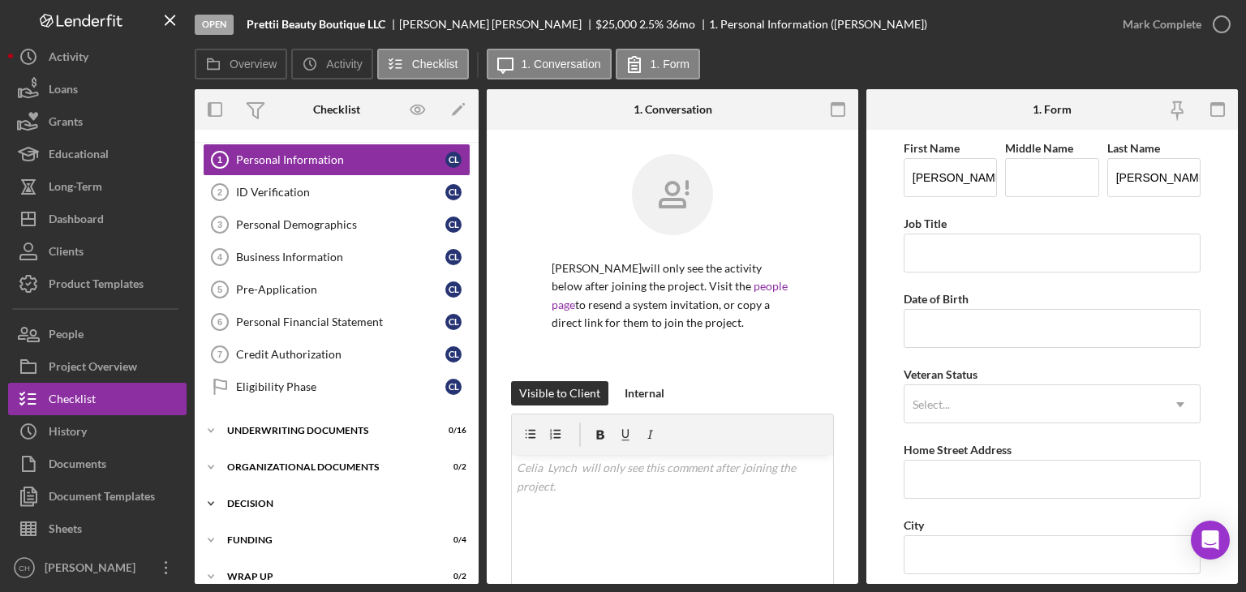
scroll to position [42, 0]
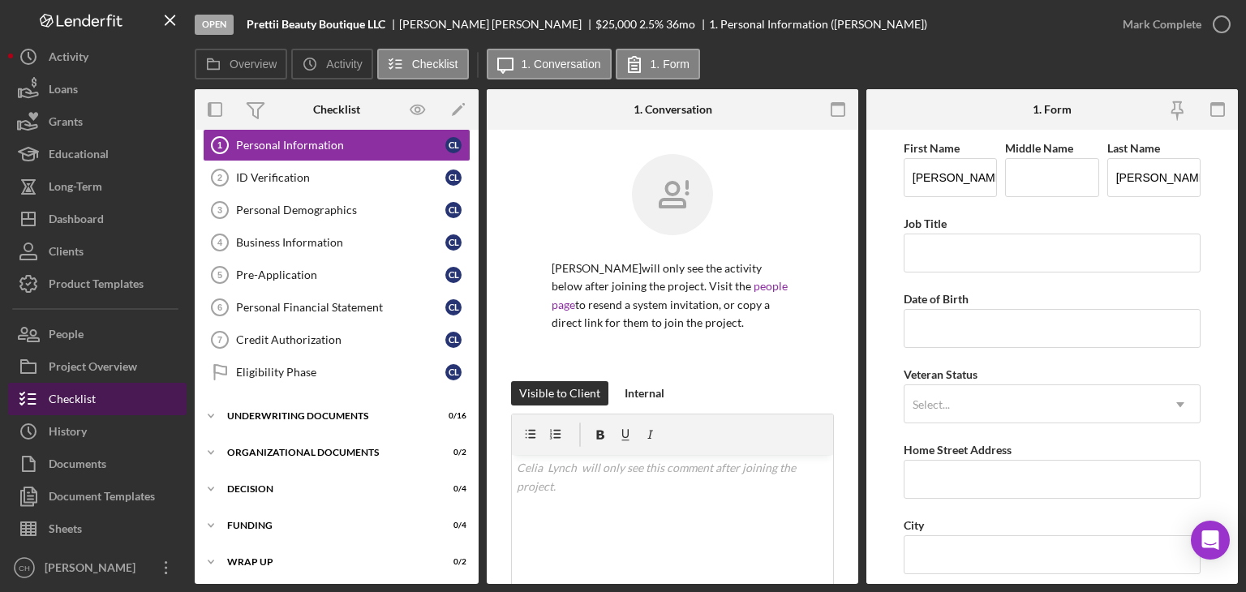
click at [128, 397] on button "Checklist" at bounding box center [97, 399] width 178 height 32
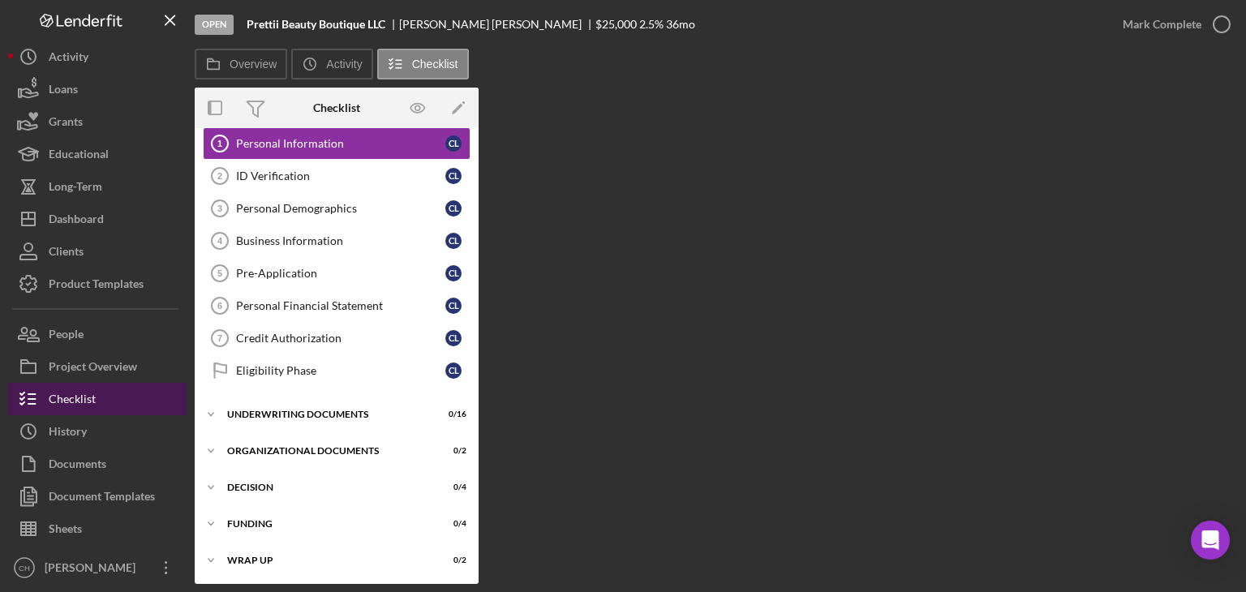
scroll to position [42, 0]
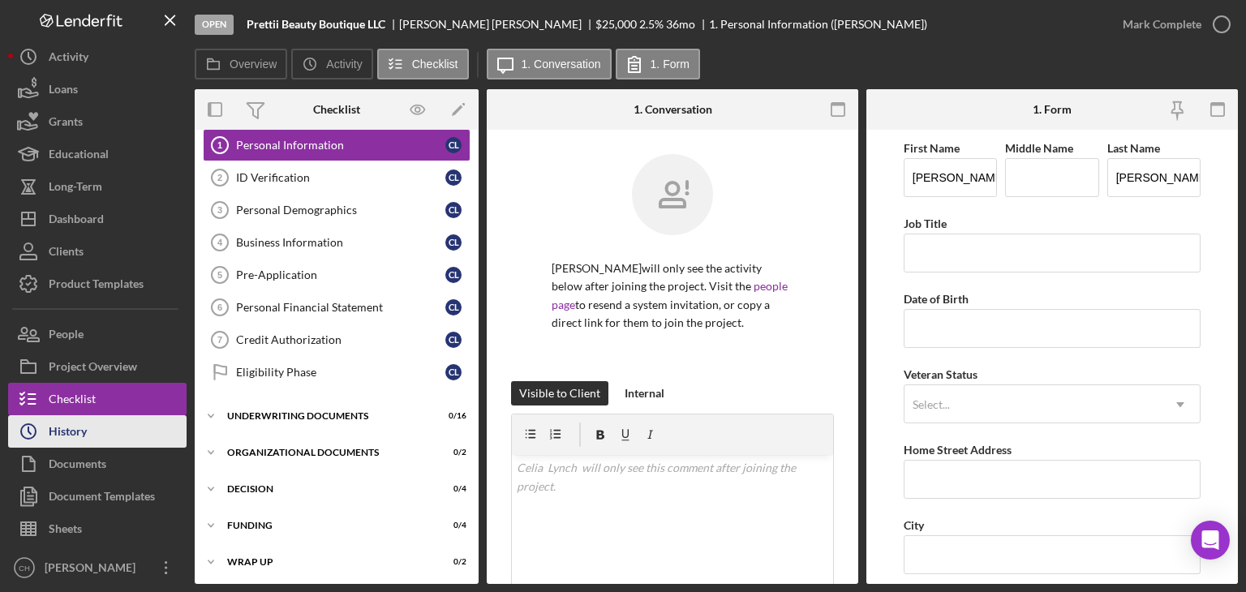
click at [159, 426] on button "Icon/History History" at bounding box center [97, 431] width 178 height 32
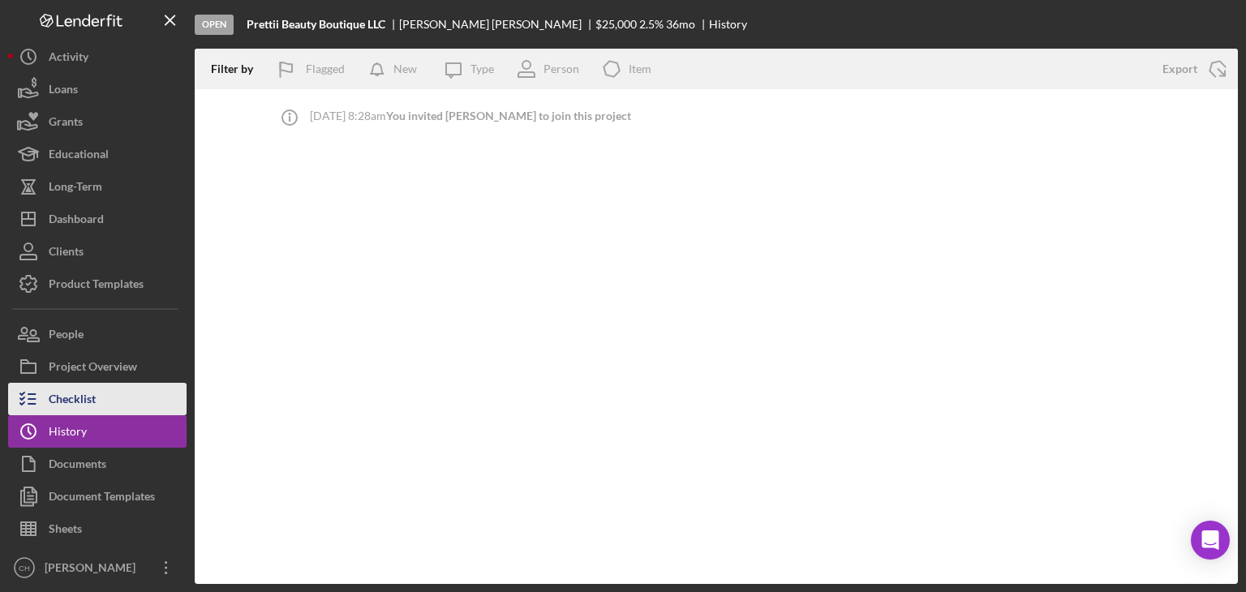
click at [126, 410] on button "Checklist" at bounding box center [97, 399] width 178 height 32
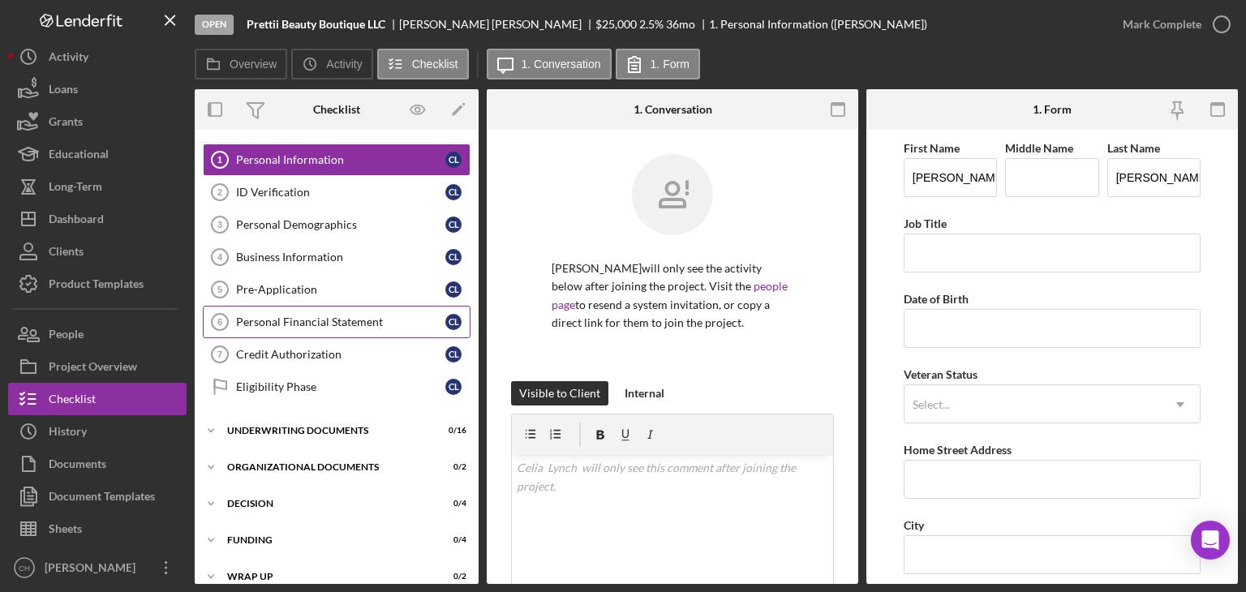
scroll to position [42, 0]
